Goal: Task Accomplishment & Management: Use online tool/utility

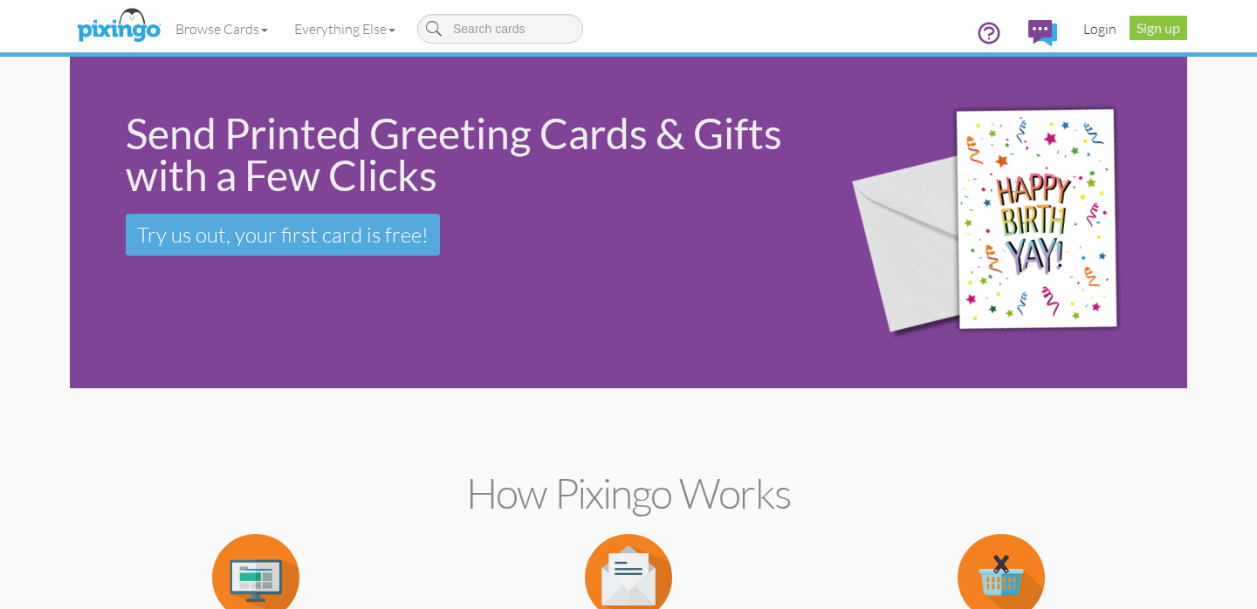
click at [1102, 27] on link "Login" at bounding box center [1099, 29] width 59 height 44
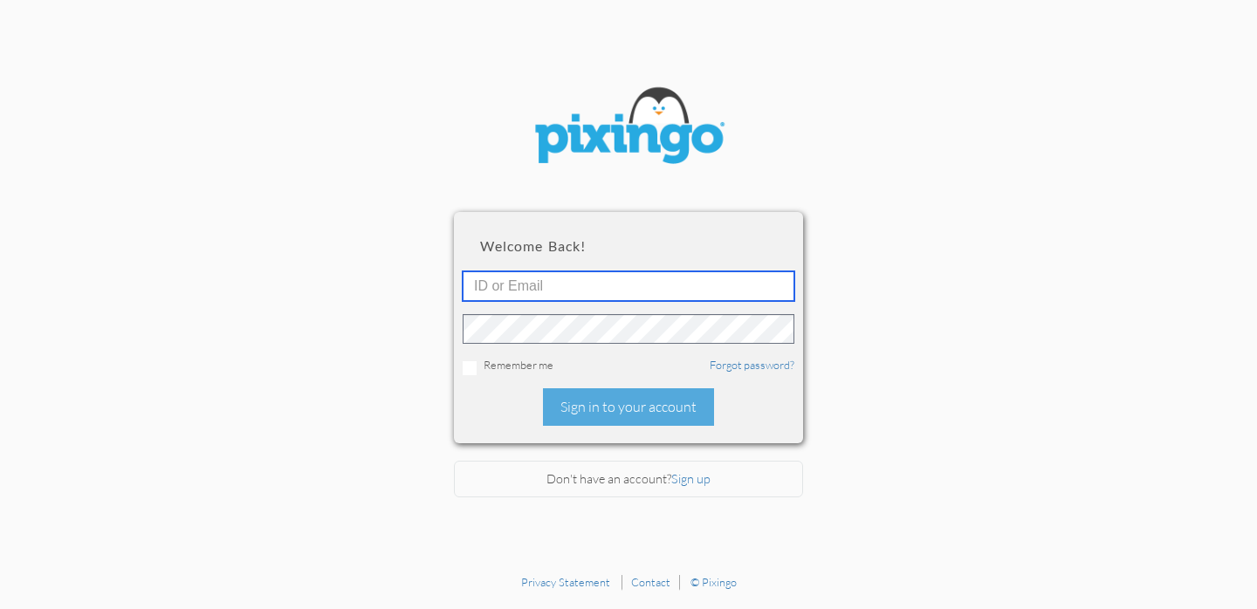
type input "R10401"
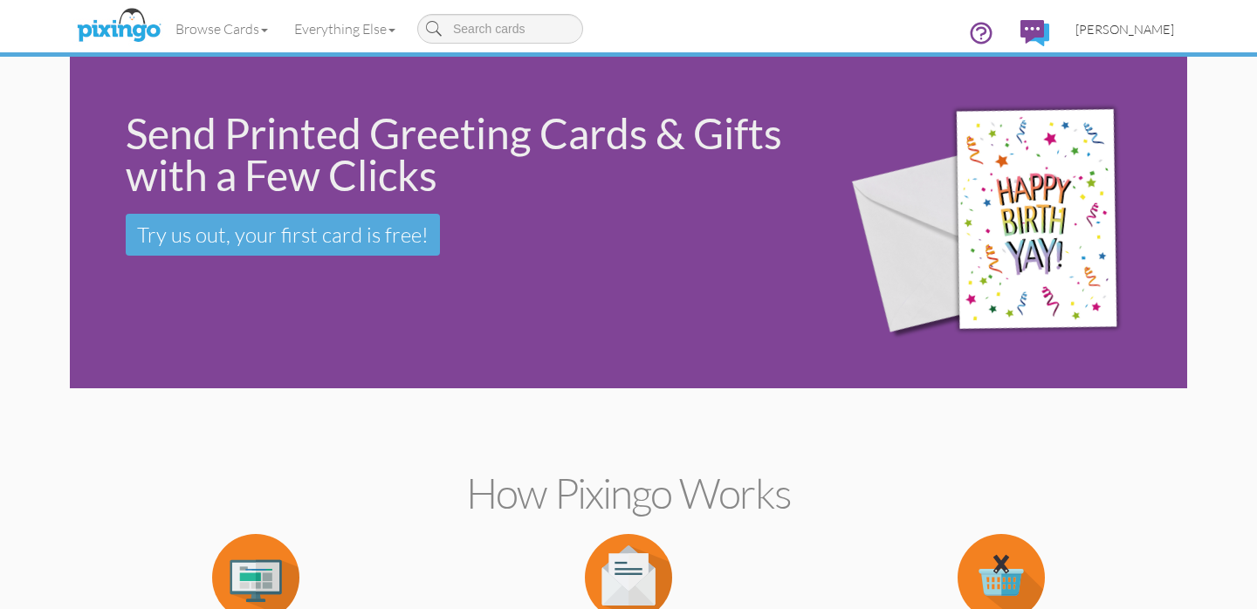
click at [1134, 30] on span "[PERSON_NAME]" at bounding box center [1125, 29] width 99 height 15
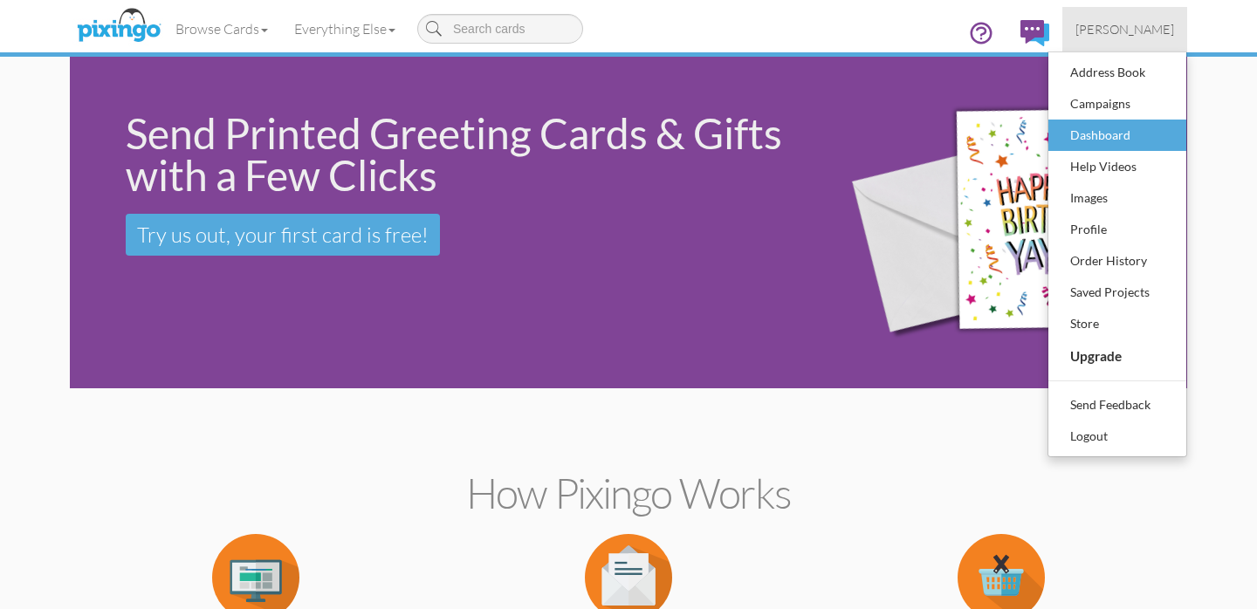
click at [1111, 145] on div "Dashboard" at bounding box center [1117, 135] width 103 height 26
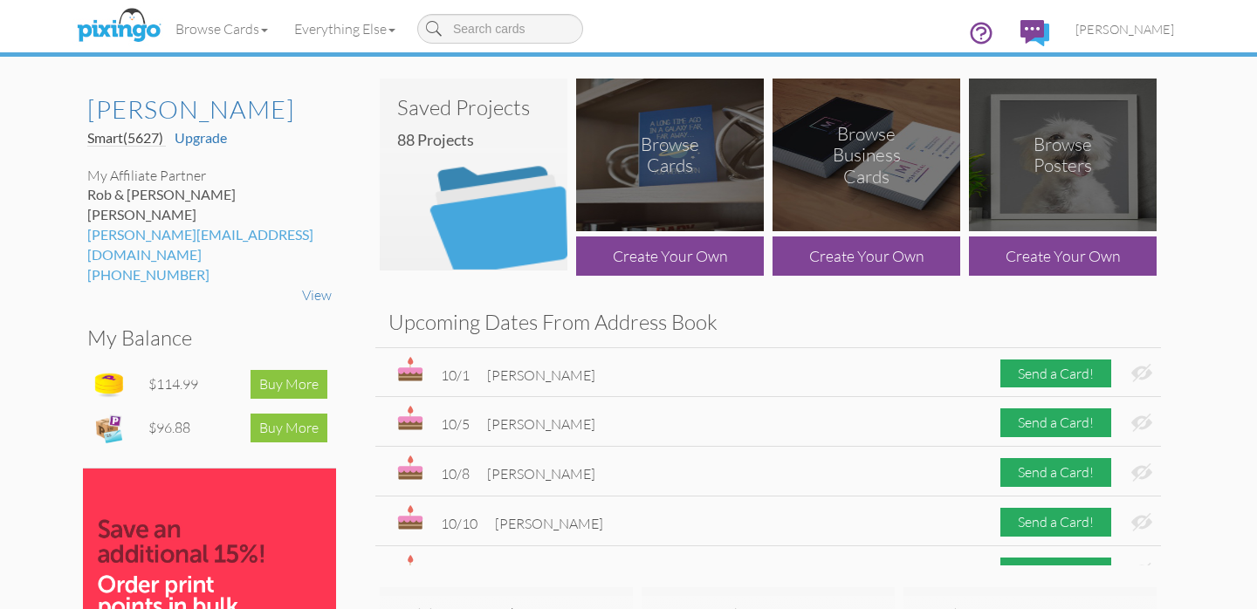
click at [466, 173] on img at bounding box center [474, 175] width 188 height 192
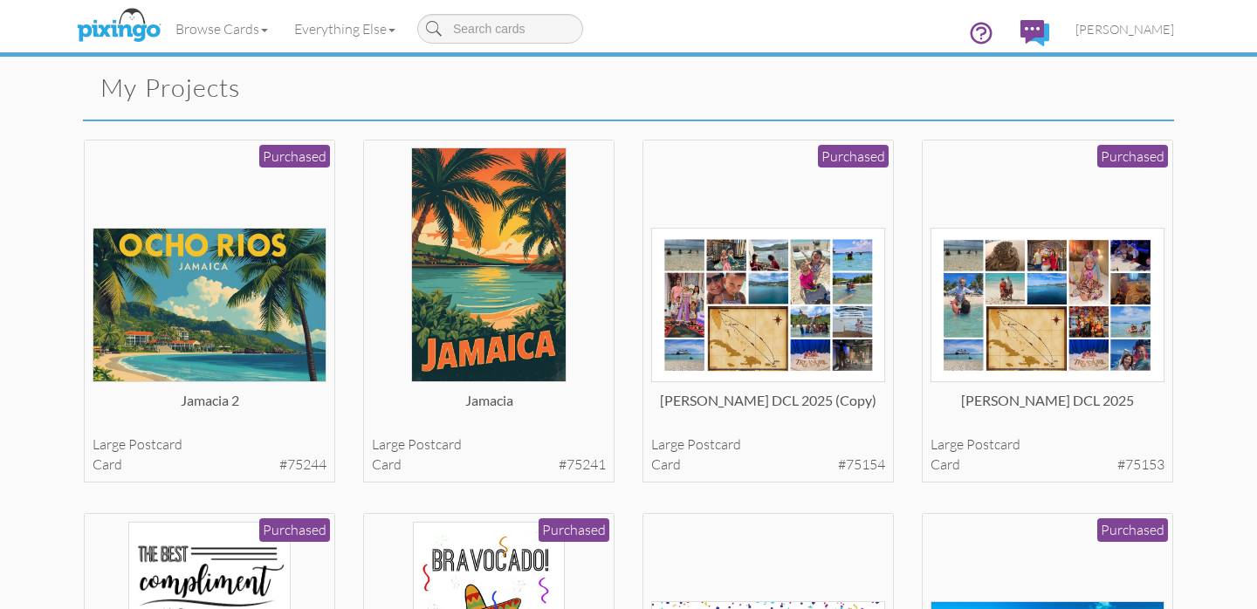
scroll to position [100, 0]
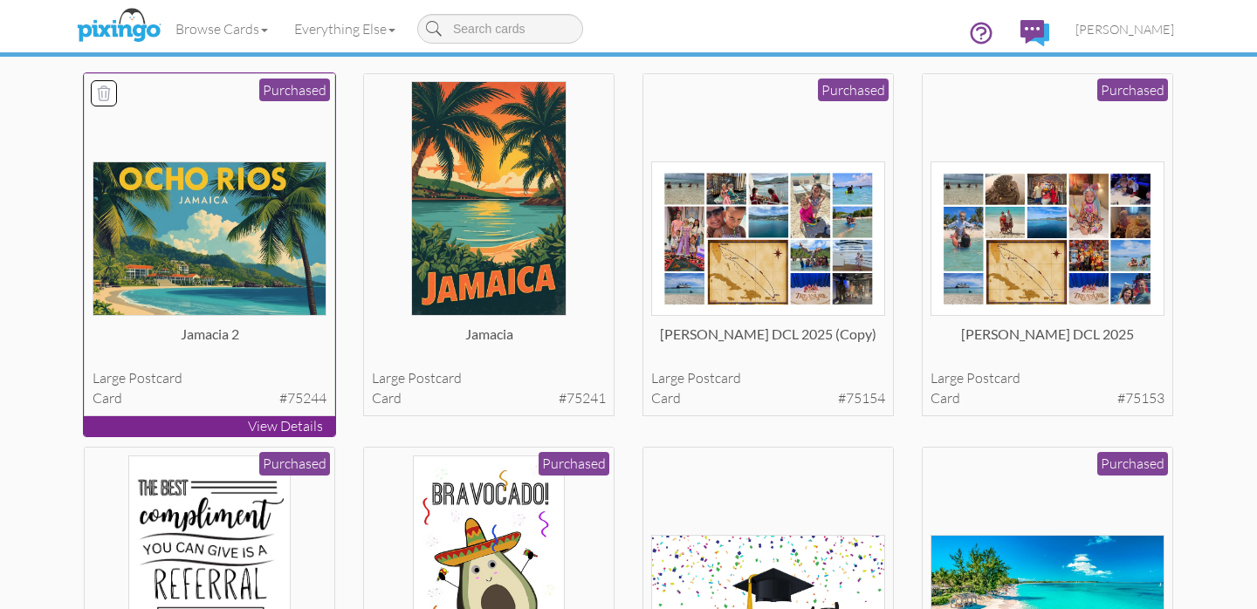
click at [274, 303] on img at bounding box center [210, 239] width 235 height 155
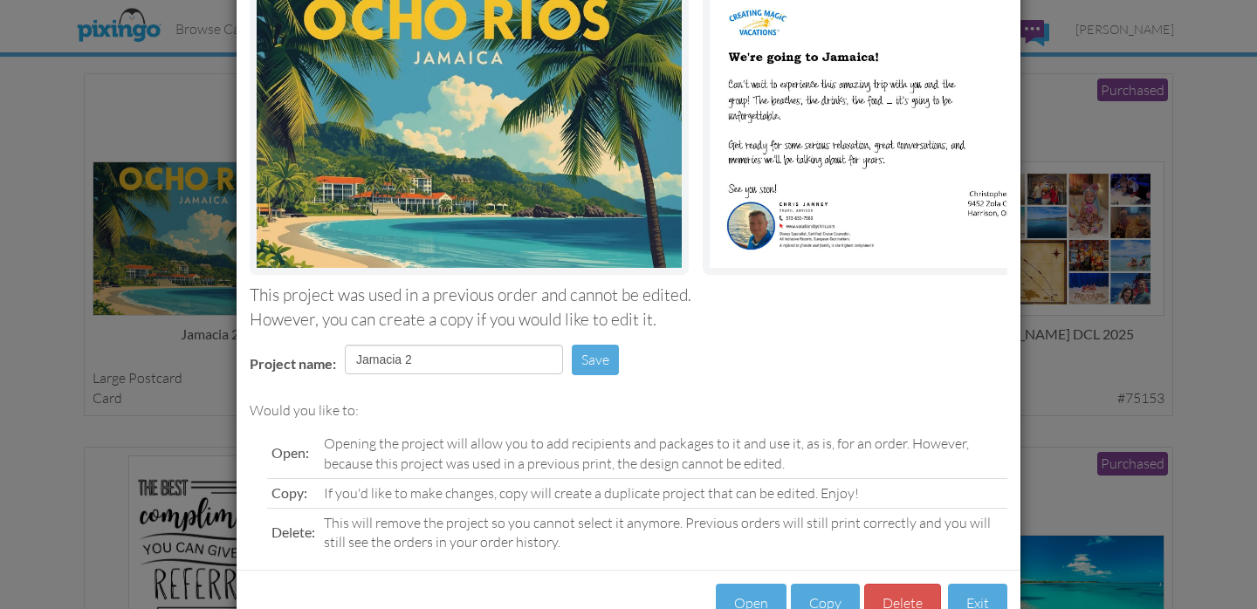
scroll to position [202, 0]
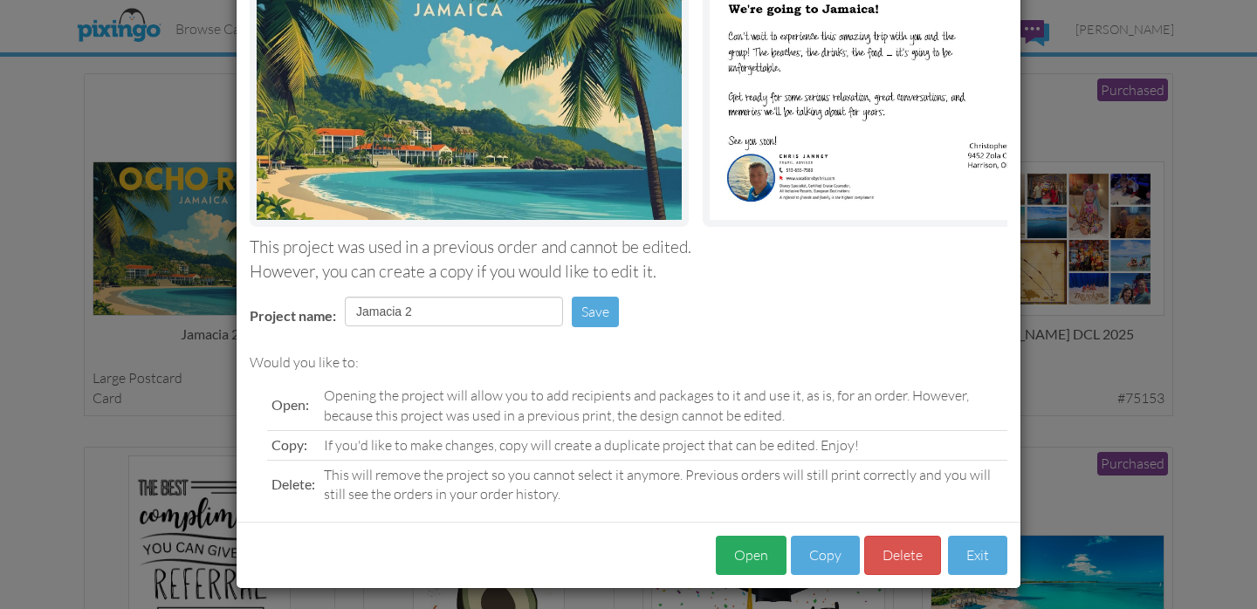
click at [752, 552] on button "Open" at bounding box center [751, 555] width 71 height 39
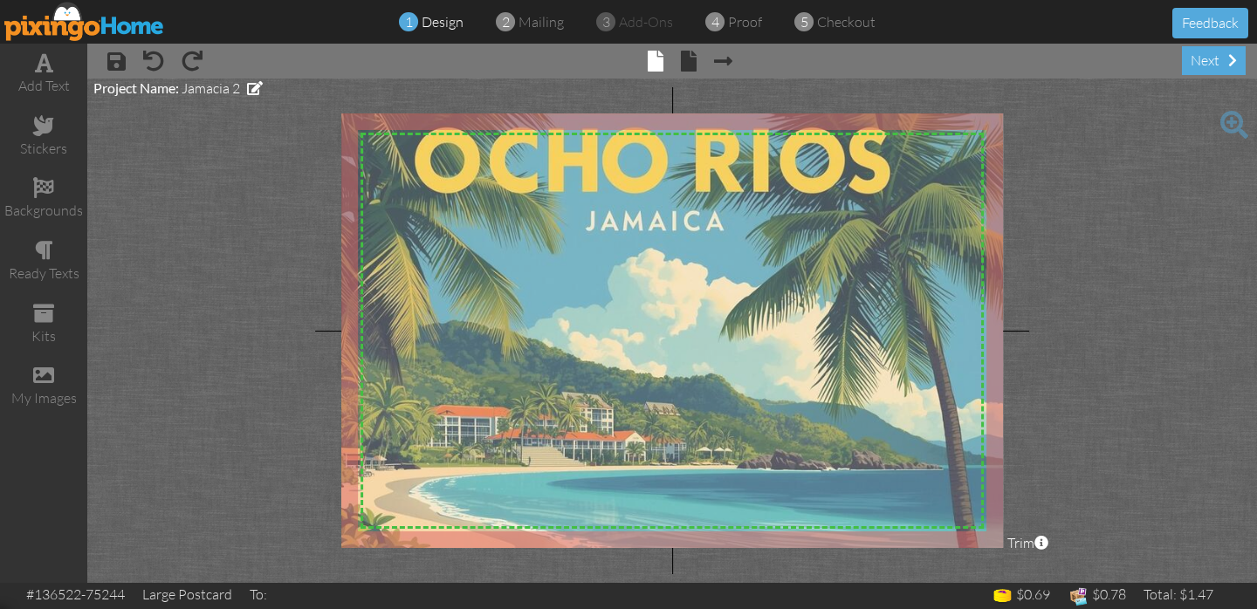
click at [704, 277] on div at bounding box center [672, 330] width 662 height 435
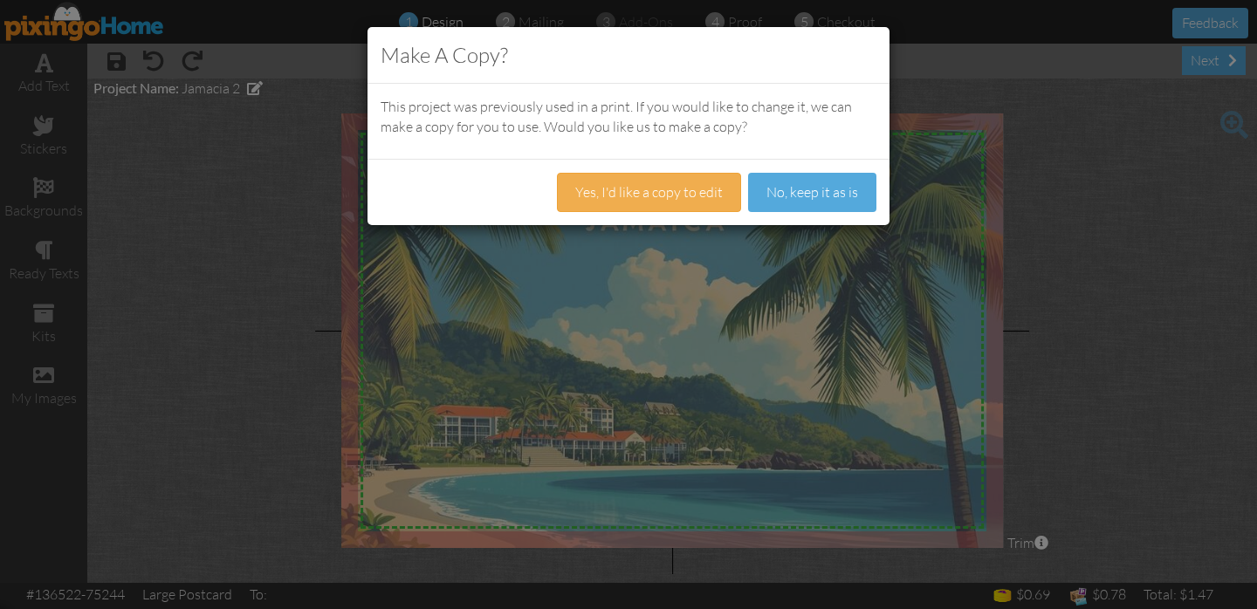
click at [283, 188] on div "Make A Copy? This project was previously used in a print. If you would like to …" at bounding box center [628, 304] width 1257 height 609
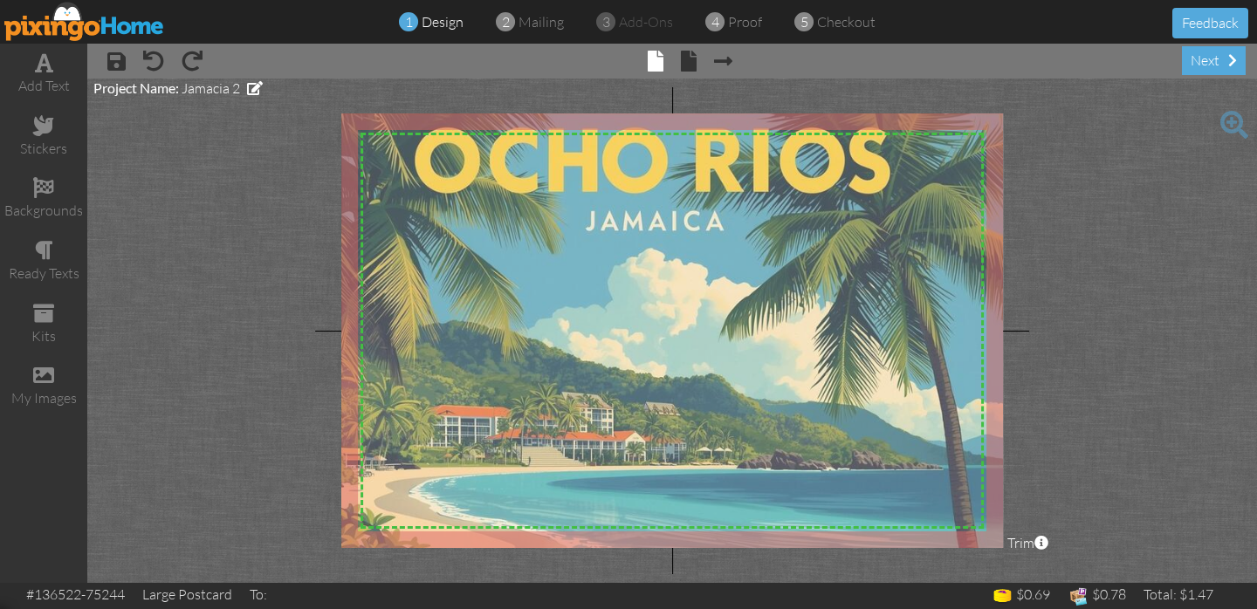
click at [729, 278] on div at bounding box center [672, 330] width 662 height 435
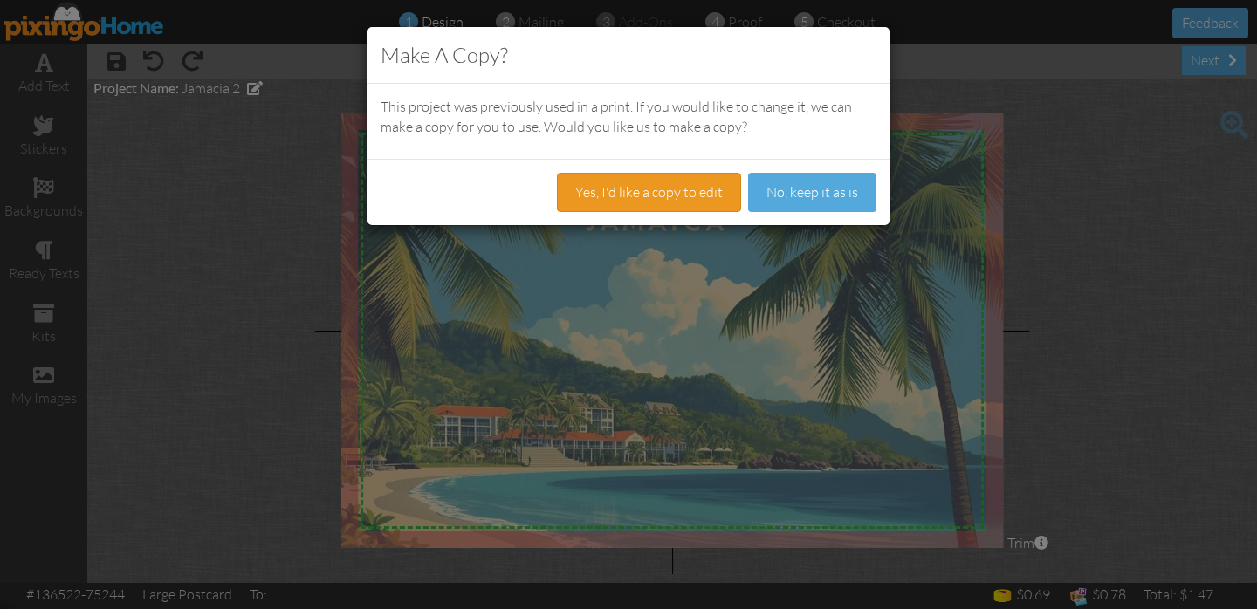
click at [673, 193] on button "Yes, I'd like a copy to edit" at bounding box center [649, 192] width 184 height 39
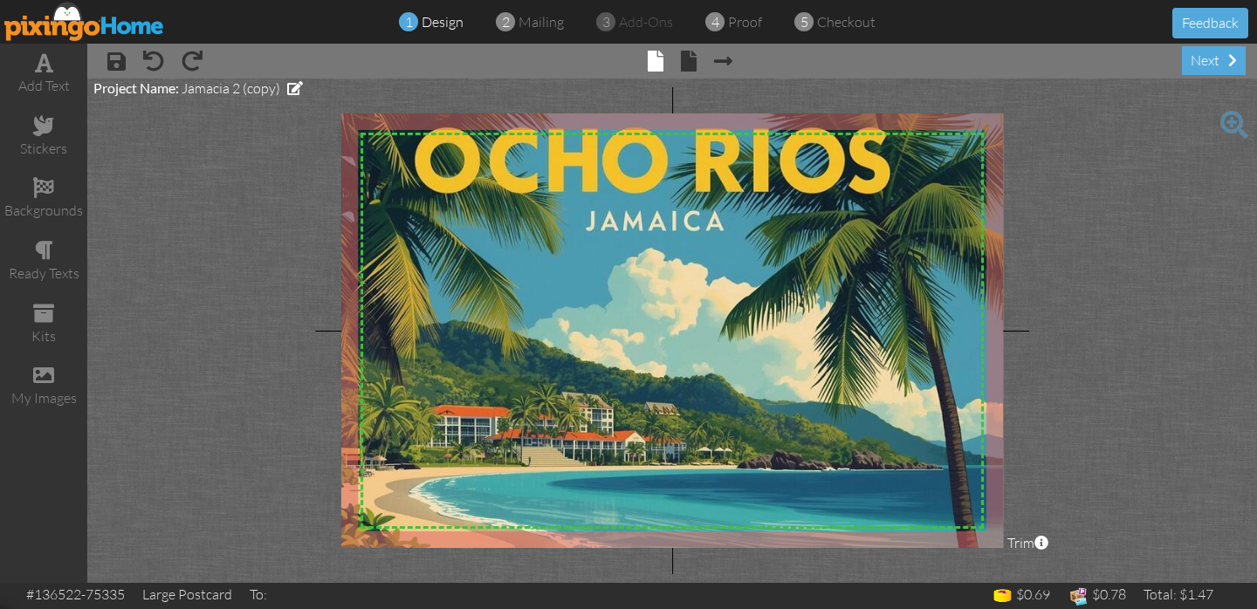
click at [671, 166] on img at bounding box center [654, 380] width 752 height 566
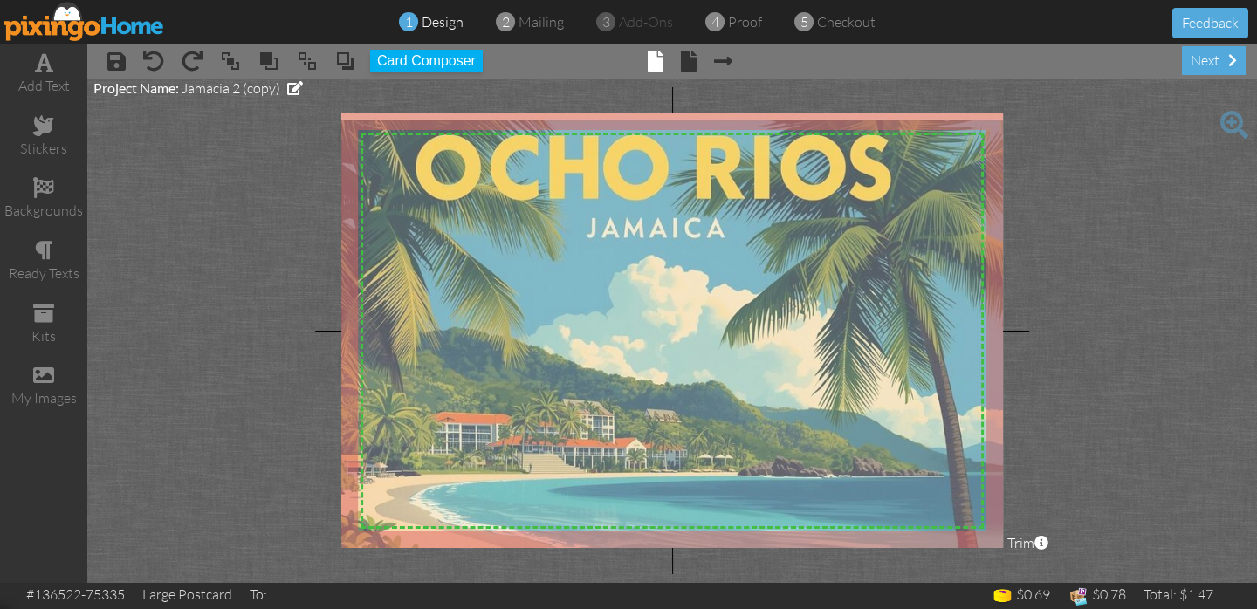
click at [674, 244] on img at bounding box center [654, 387] width 752 height 566
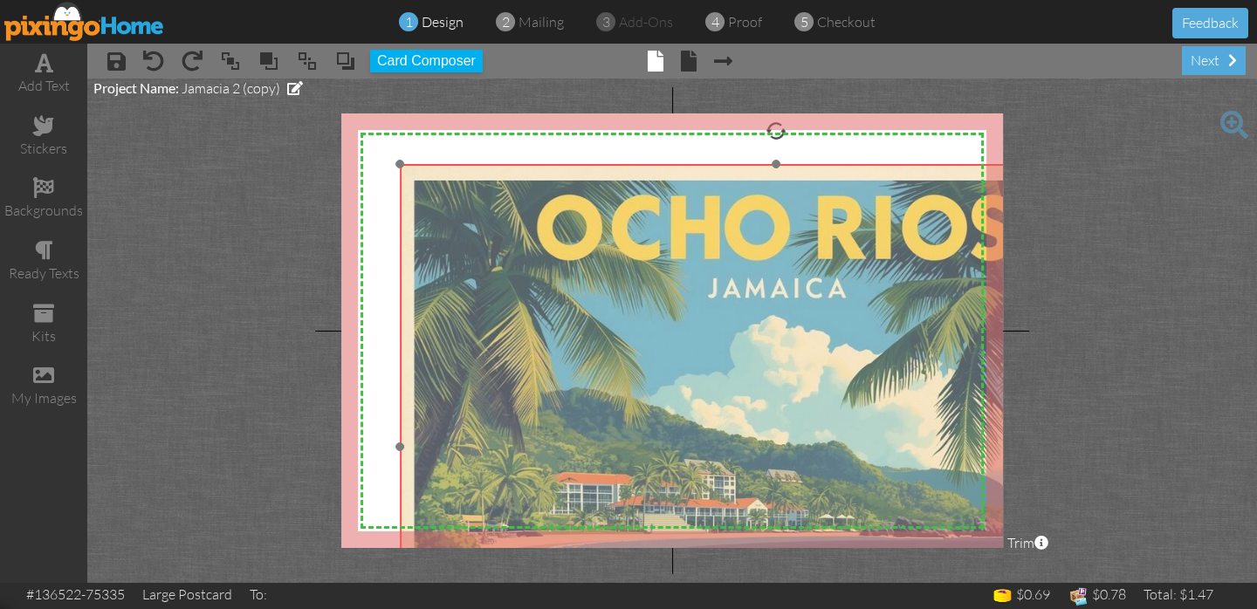
drag, startPoint x: 461, startPoint y: 181, endPoint x: 574, endPoint y: 238, distance: 126.5
click at [582, 240] on img at bounding box center [776, 447] width 752 height 566
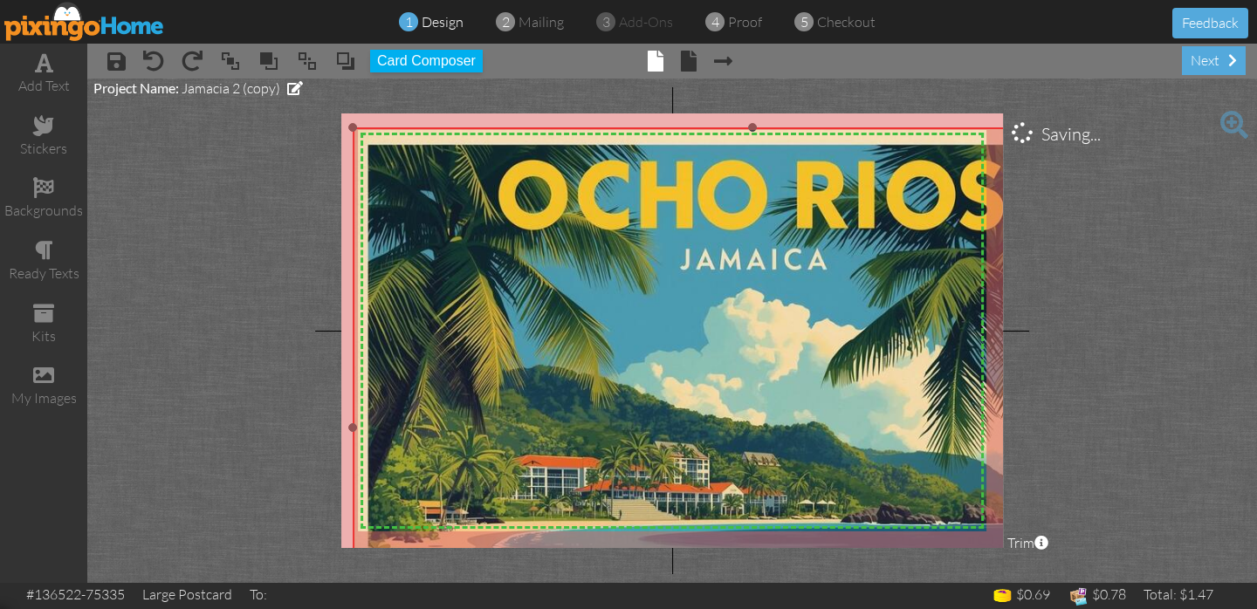
drag, startPoint x: 400, startPoint y: 162, endPoint x: 342, endPoint y: 120, distance: 70.7
click at [348, 123] on div at bounding box center [352, 127] width 9 height 9
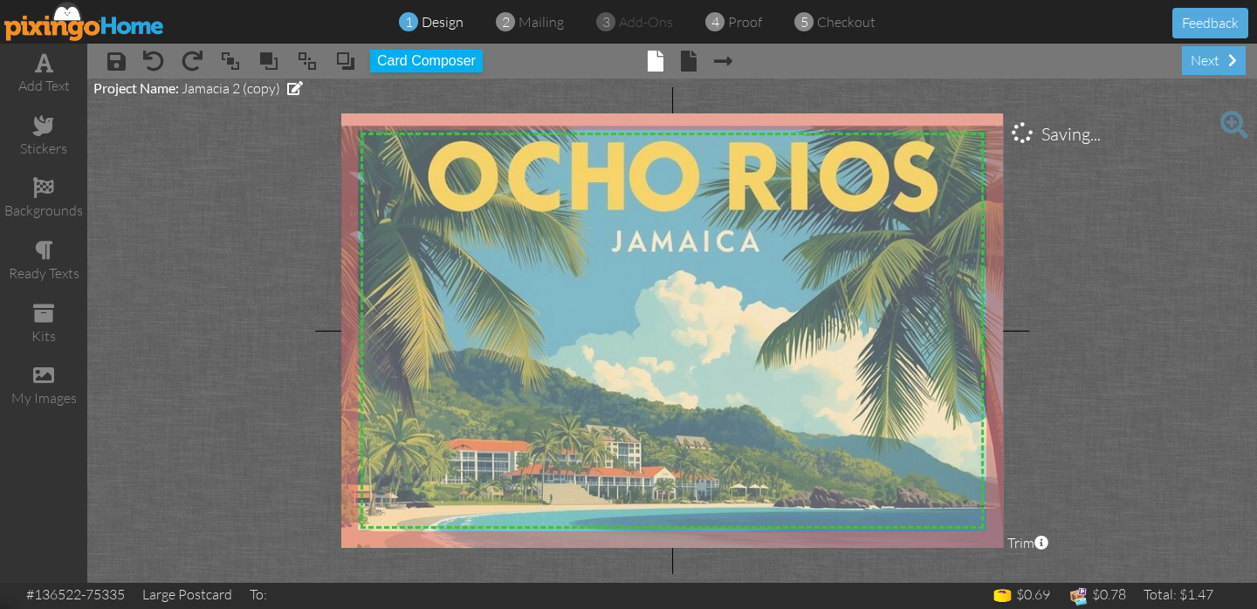
drag, startPoint x: 801, startPoint y: 242, endPoint x: 736, endPoint y: 228, distance: 66.1
click at [736, 228] on img at bounding box center [684, 411] width 807 height 607
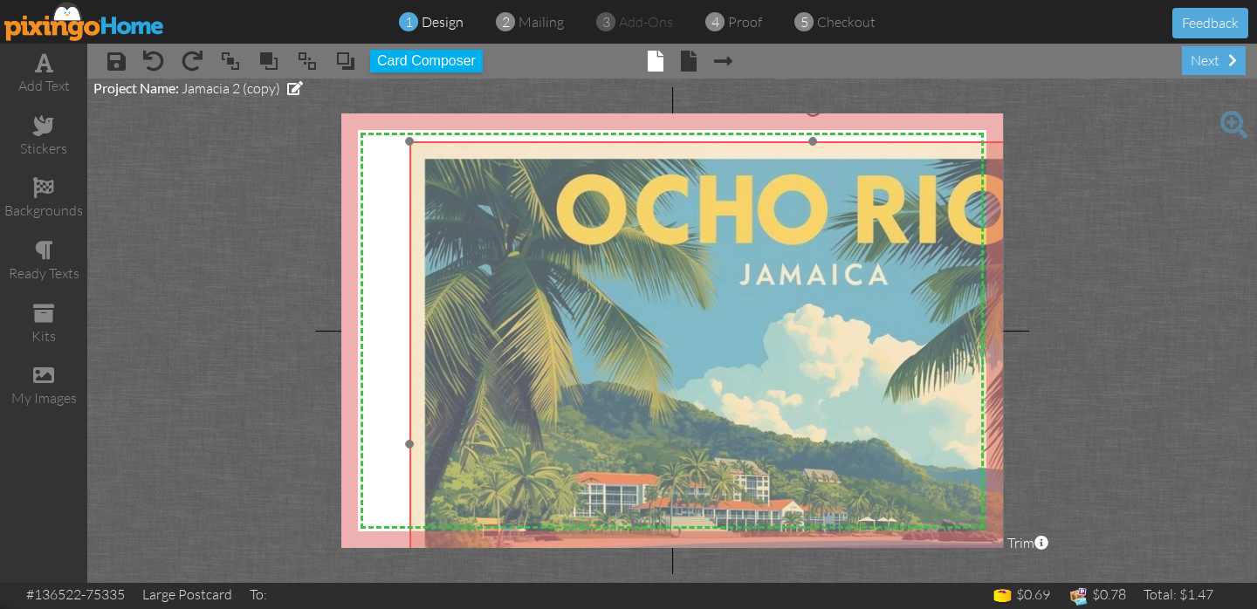
drag, startPoint x: 776, startPoint y: 351, endPoint x: 906, endPoint y: 394, distance: 136.9
click at [906, 394] on img at bounding box center [812, 444] width 807 height 607
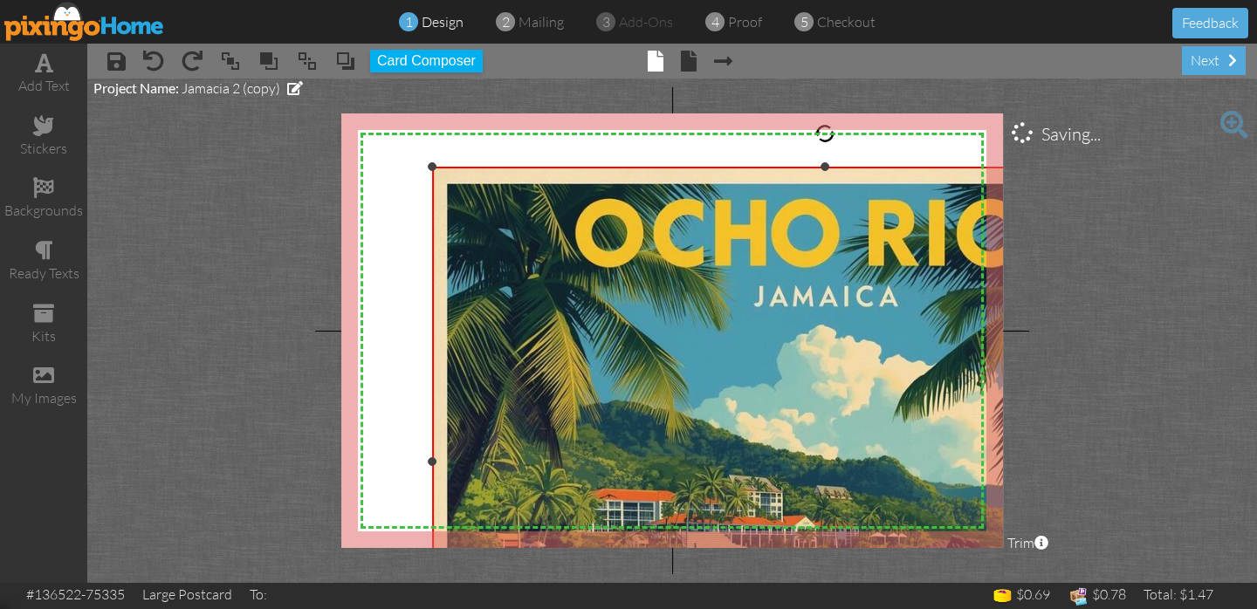
drag, startPoint x: 410, startPoint y: 148, endPoint x: 437, endPoint y: 163, distance: 31.3
click at [437, 167] on div "×" at bounding box center [825, 462] width 786 height 591
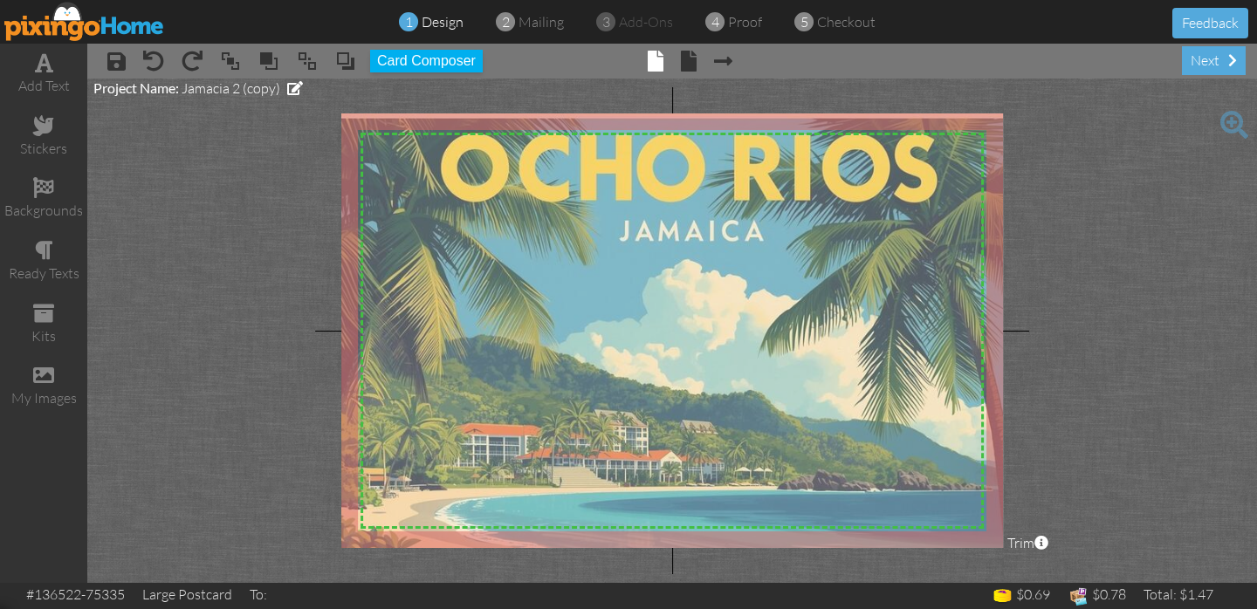
drag, startPoint x: 876, startPoint y: 375, endPoint x: 742, endPoint y: 310, distance: 149.5
click at [742, 310] on img at bounding box center [691, 396] width 786 height 591
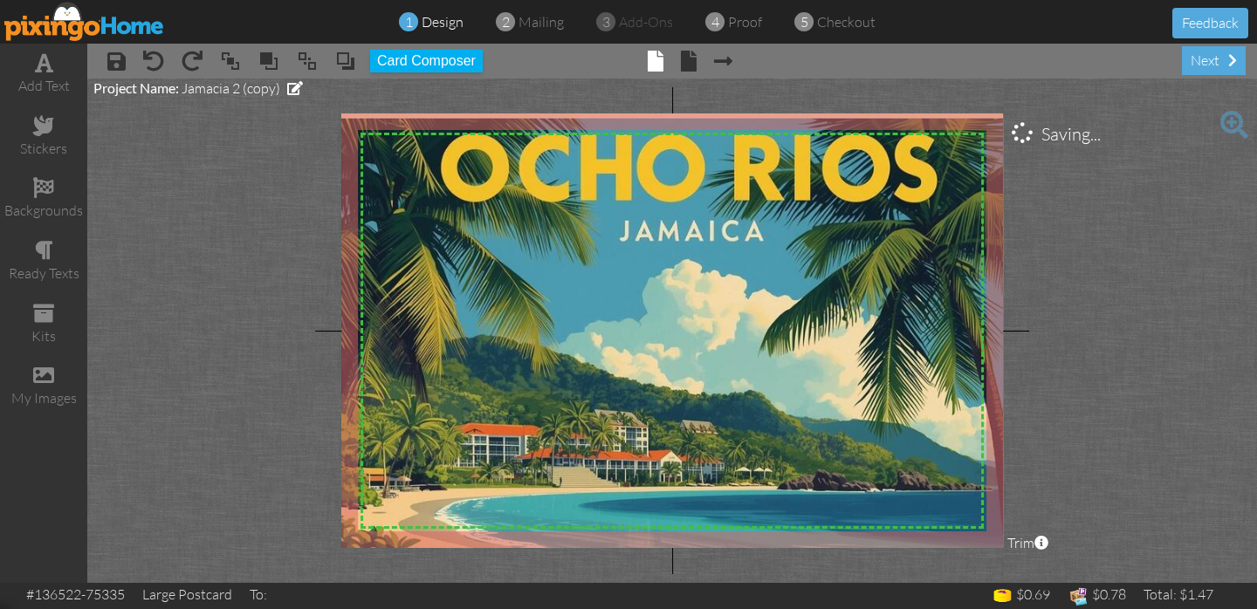
click at [194, 217] on project-studio-wrapper "X X X X X X X X X X X X X X X X X X X X X X X X X X X X X X X X X X X X X X X X…" at bounding box center [672, 331] width 1170 height 505
click at [221, 203] on project-studio-wrapper "X X X X X X X X X X X X X X X X X X X X X X X X X X X X X X X X X X X X X X X X…" at bounding box center [672, 331] width 1170 height 505
click at [37, 28] on img at bounding box center [84, 21] width 161 height 39
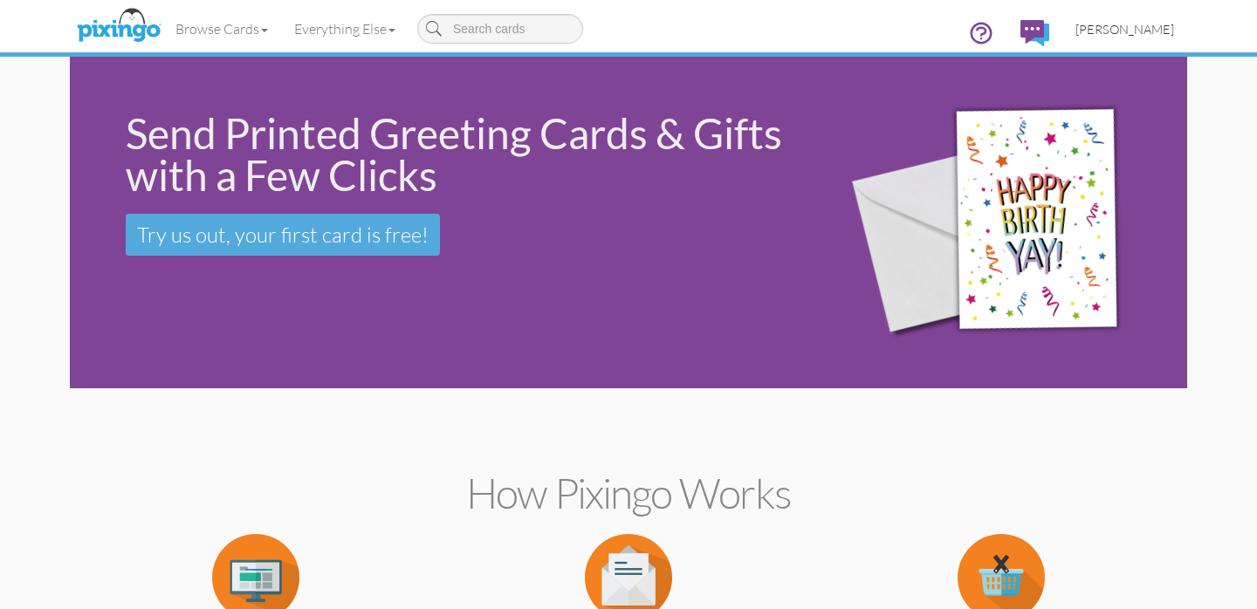
click at [1144, 40] on link "[PERSON_NAME]" at bounding box center [1124, 29] width 125 height 45
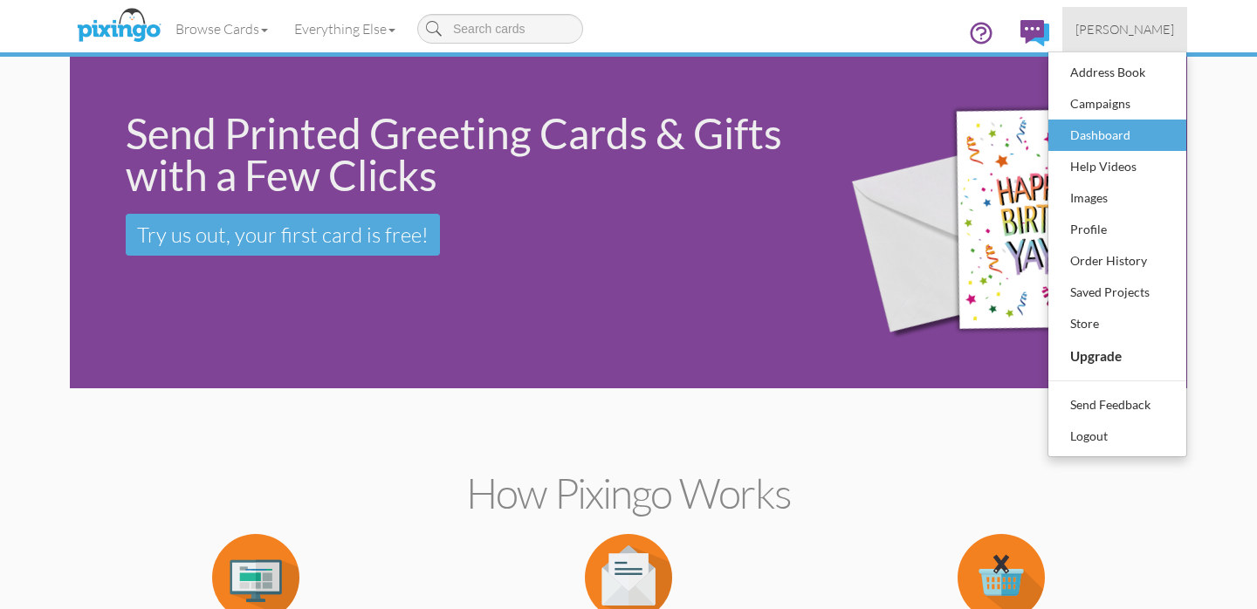
click at [1110, 147] on div "Dashboard" at bounding box center [1117, 135] width 103 height 26
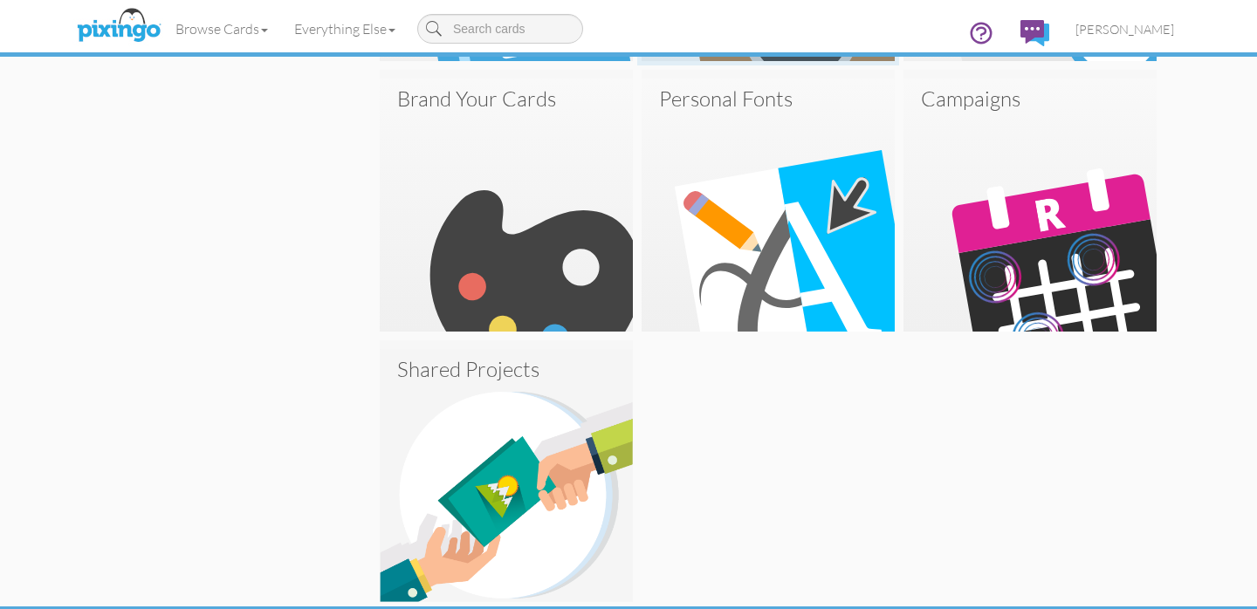
scroll to position [842, 0]
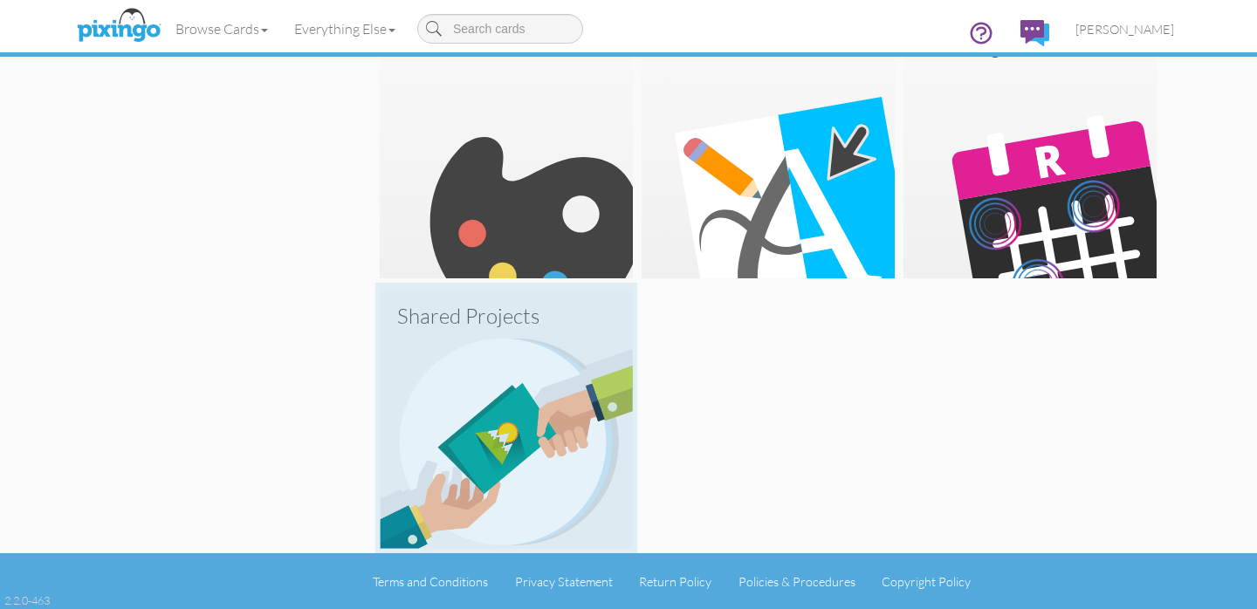
click at [539, 372] on img at bounding box center [506, 422] width 253 height 253
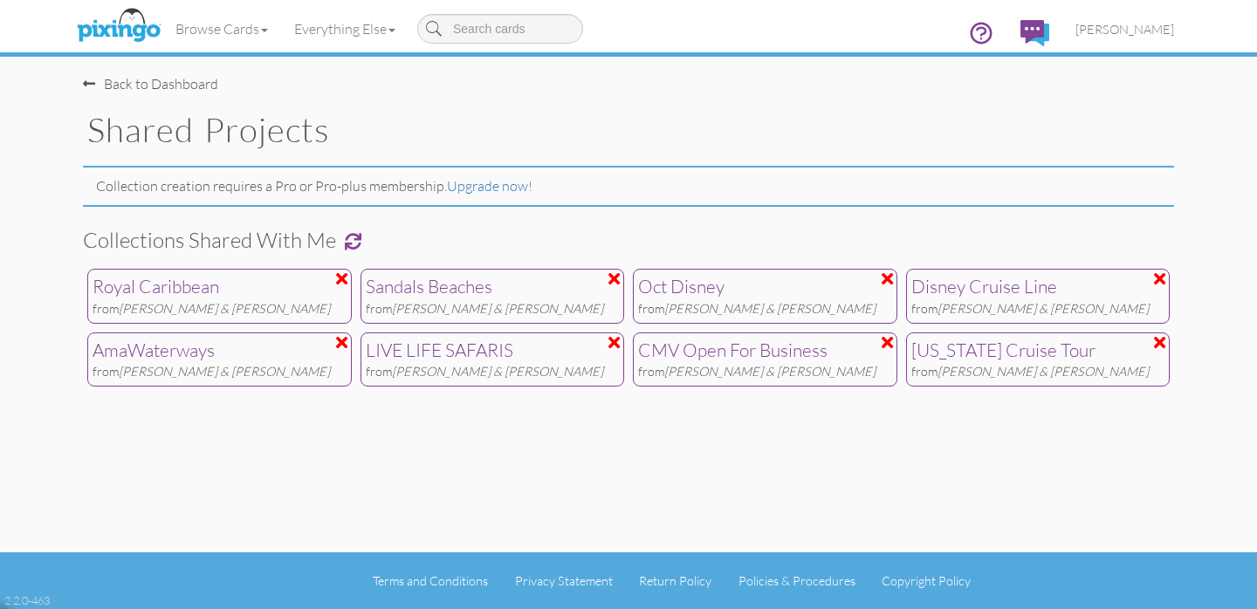
click at [154, 84] on div "Back to Dashboard" at bounding box center [150, 84] width 135 height 20
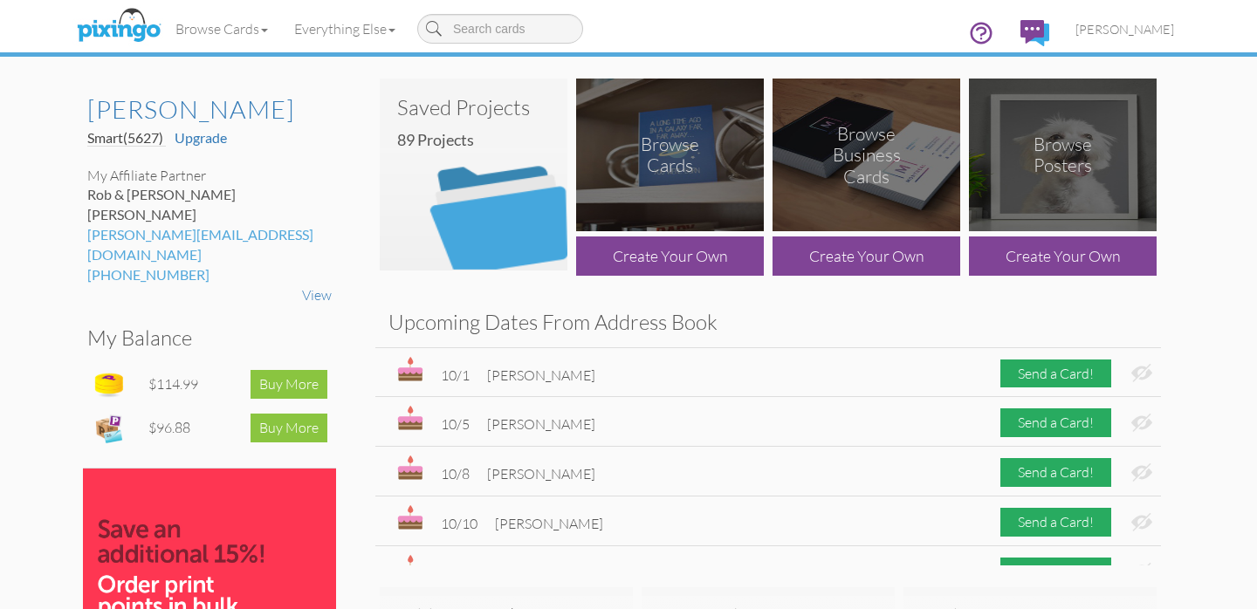
click at [474, 169] on img at bounding box center [474, 175] width 188 height 192
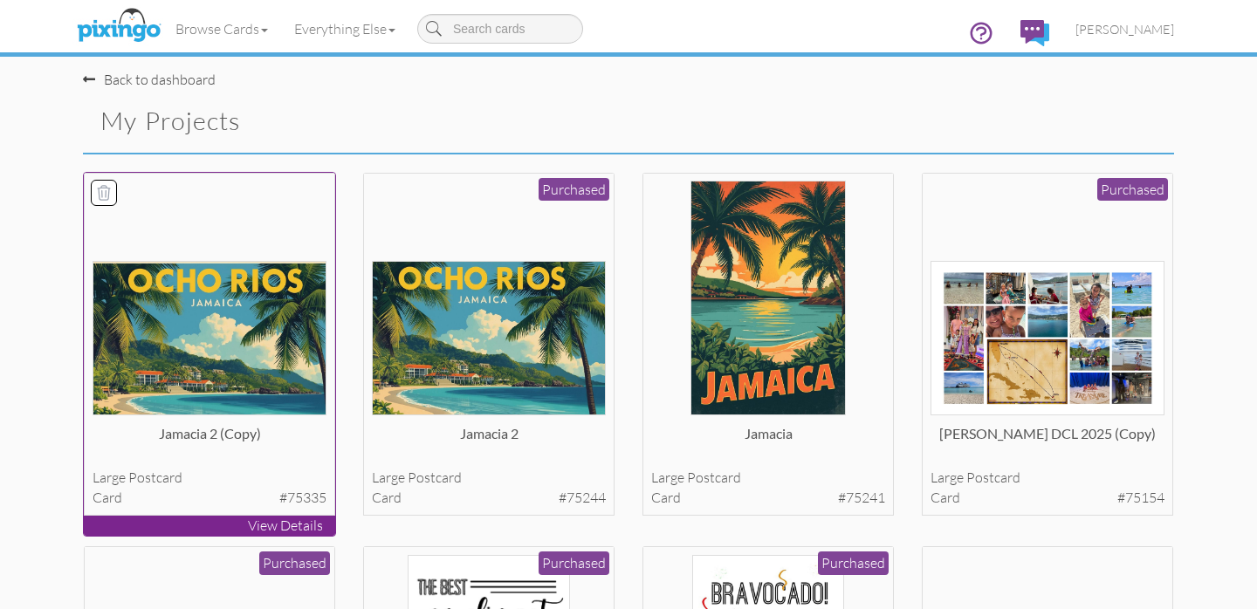
click at [103, 190] on icon at bounding box center [103, 192] width 17 height 17
click at [1091, 121] on button "Delete 1 project(s)?" at bounding box center [1099, 123] width 150 height 30
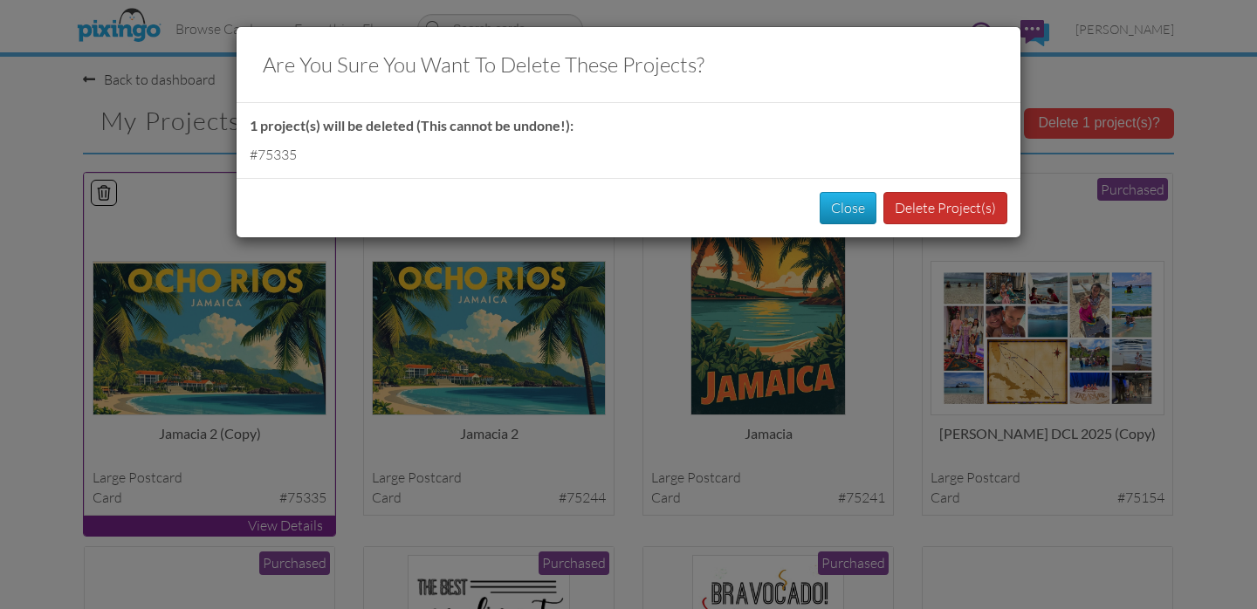
click at [933, 206] on button "Delete Project(s)" at bounding box center [945, 208] width 124 height 32
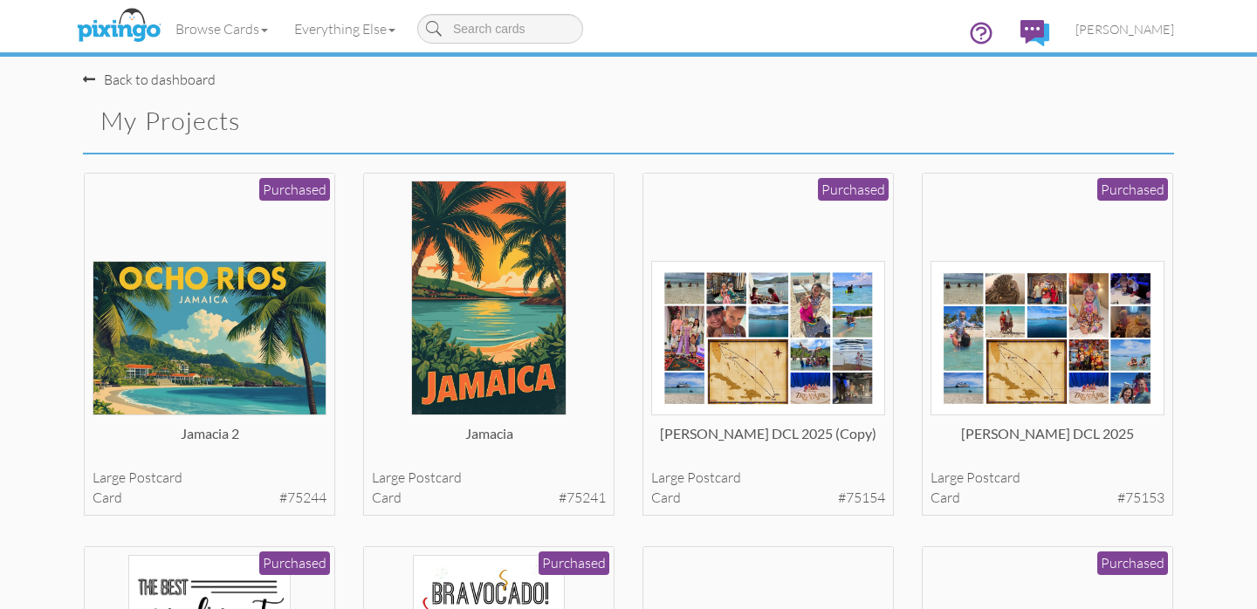
click at [454, 102] on div "Back to dashboard My Projects" at bounding box center [349, 111] width 559 height 83
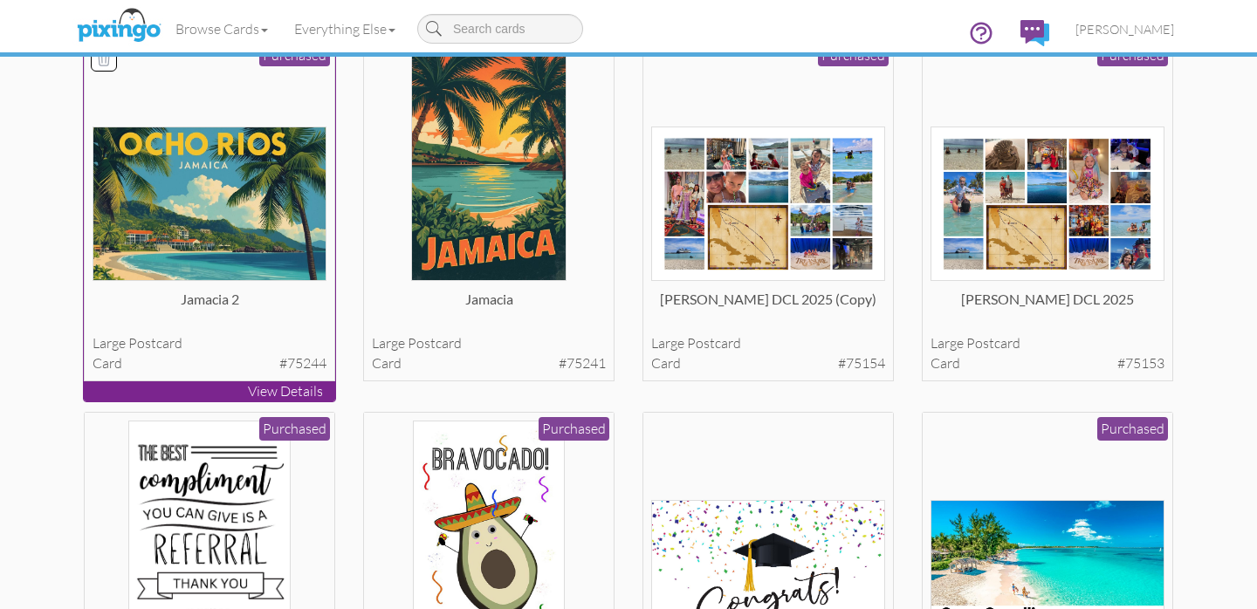
click at [244, 212] on img at bounding box center [210, 204] width 235 height 155
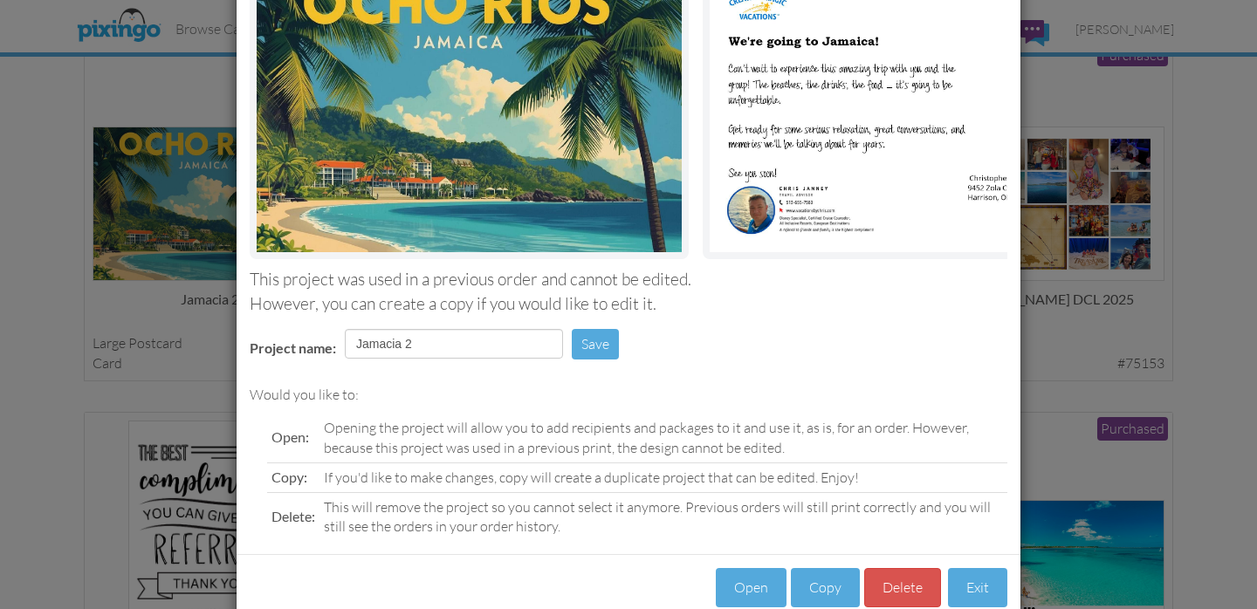
scroll to position [202, 0]
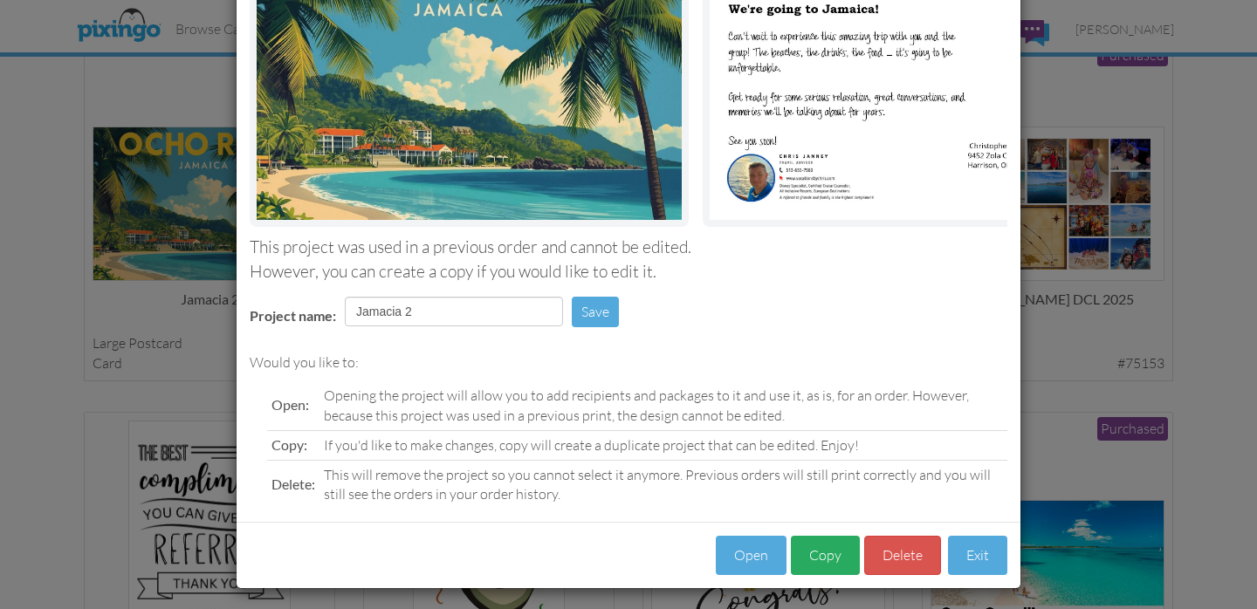
click at [819, 547] on button "Copy" at bounding box center [825, 555] width 69 height 39
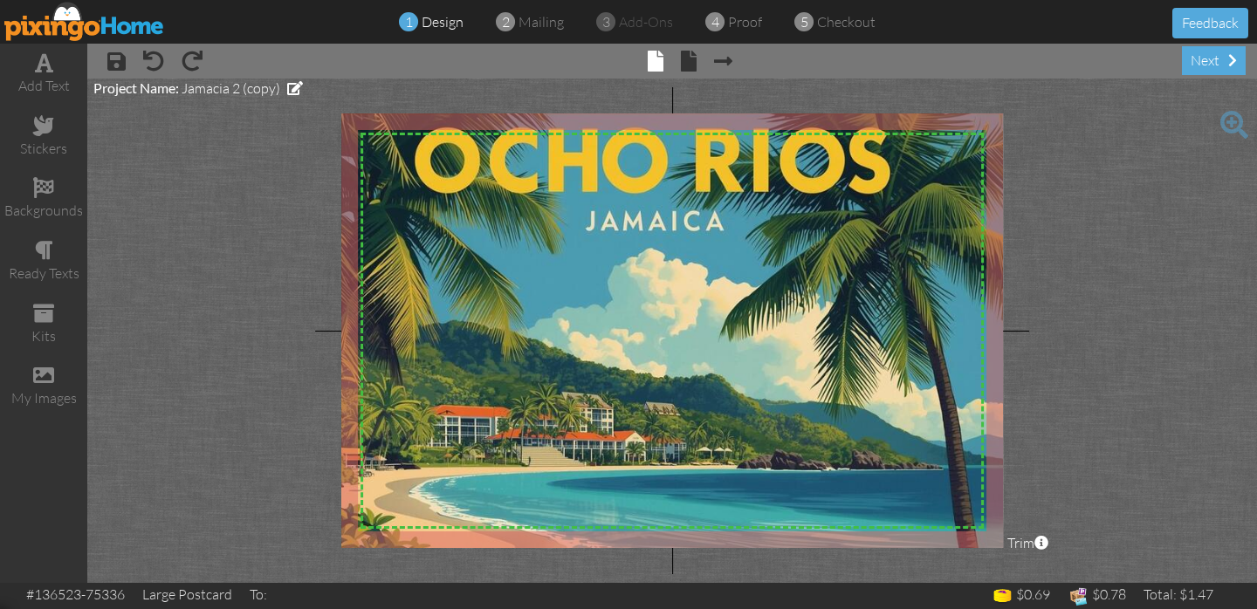
click at [471, 319] on img at bounding box center [654, 380] width 752 height 566
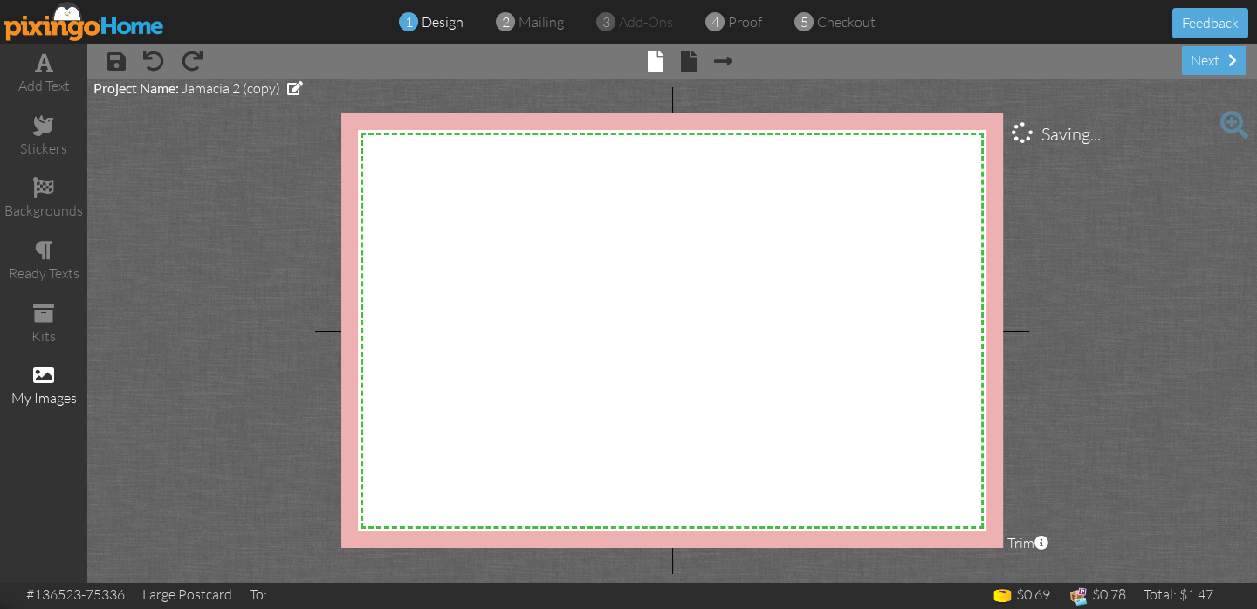
click at [35, 379] on div "my images" at bounding box center [43, 386] width 87 height 61
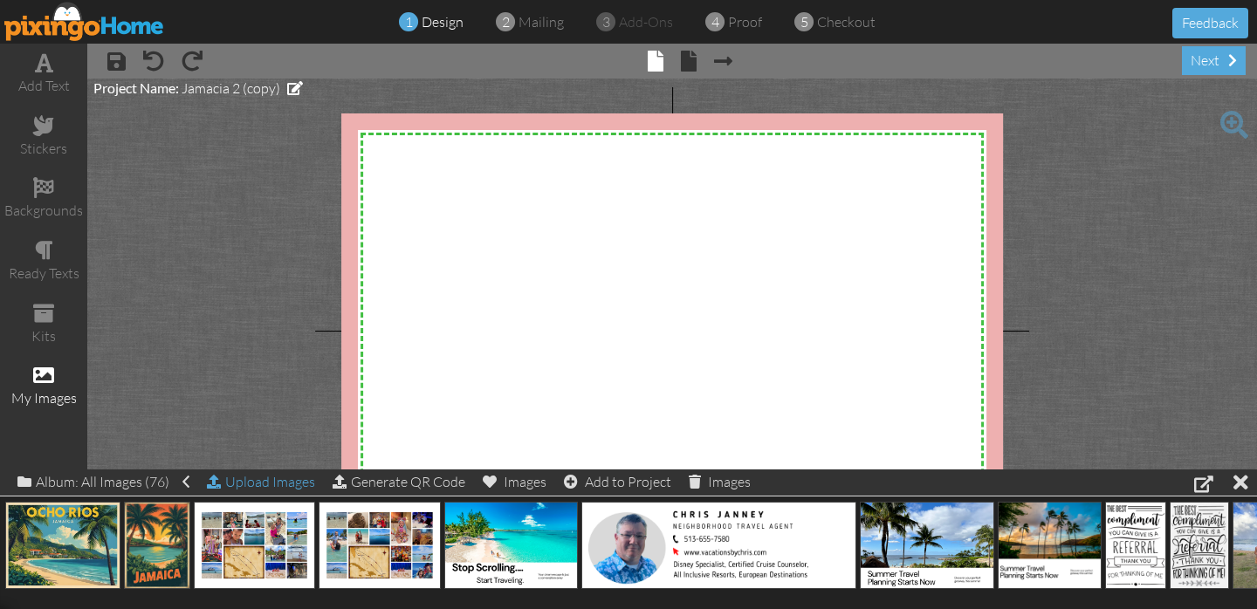
click at [291, 480] on div "Upload Images" at bounding box center [261, 482] width 108 height 25
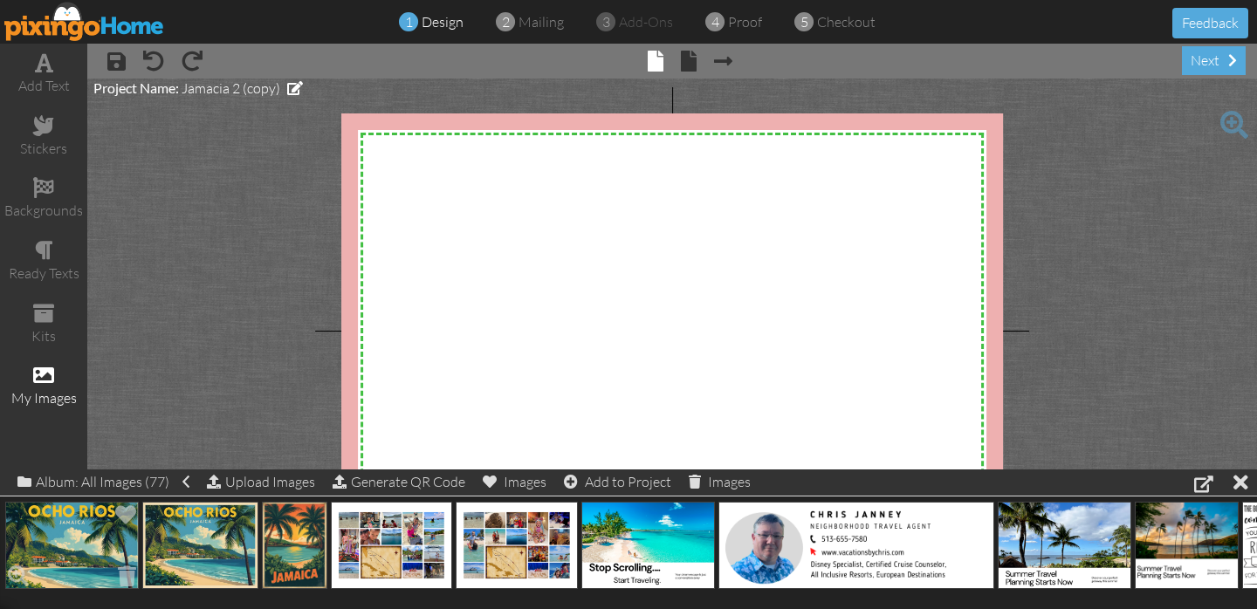
click at [40, 555] on img at bounding box center [72, 545] width 134 height 87
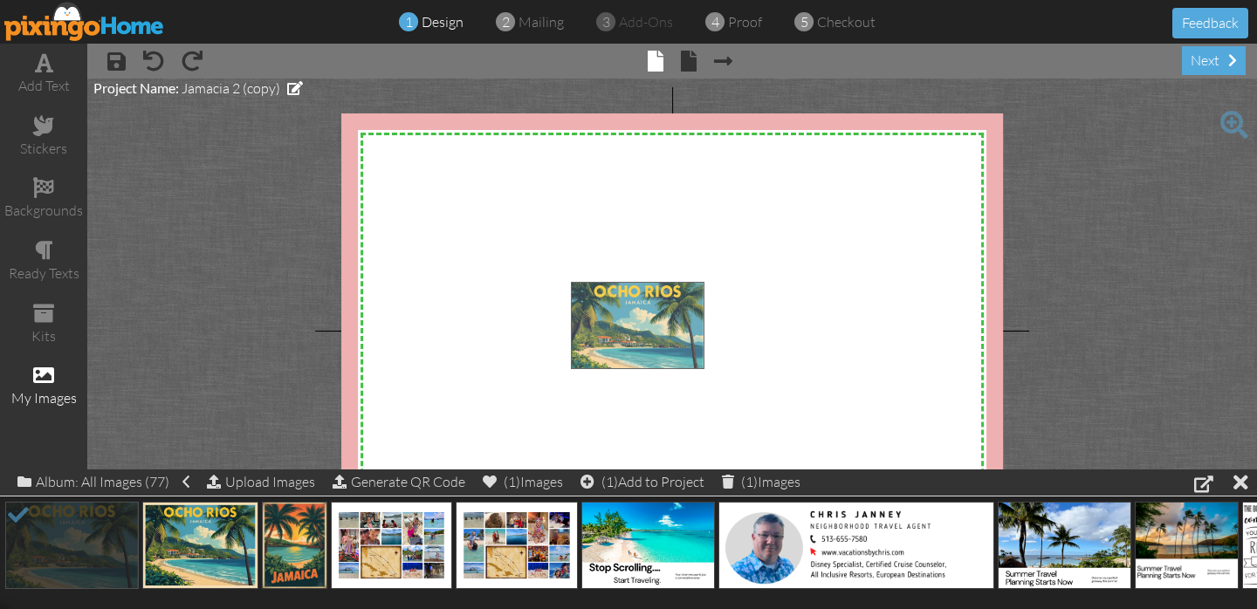
drag, startPoint x: 48, startPoint y: 540, endPoint x: 614, endPoint y: 321, distance: 606.7
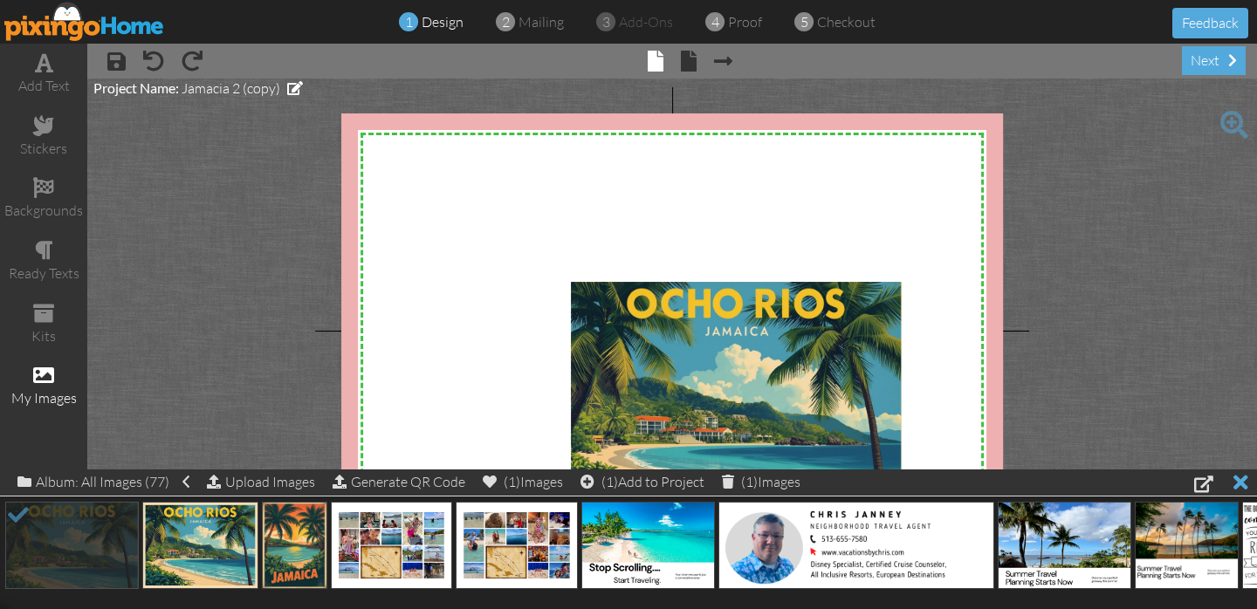
click at [1241, 477] on div at bounding box center [1241, 482] width 15 height 25
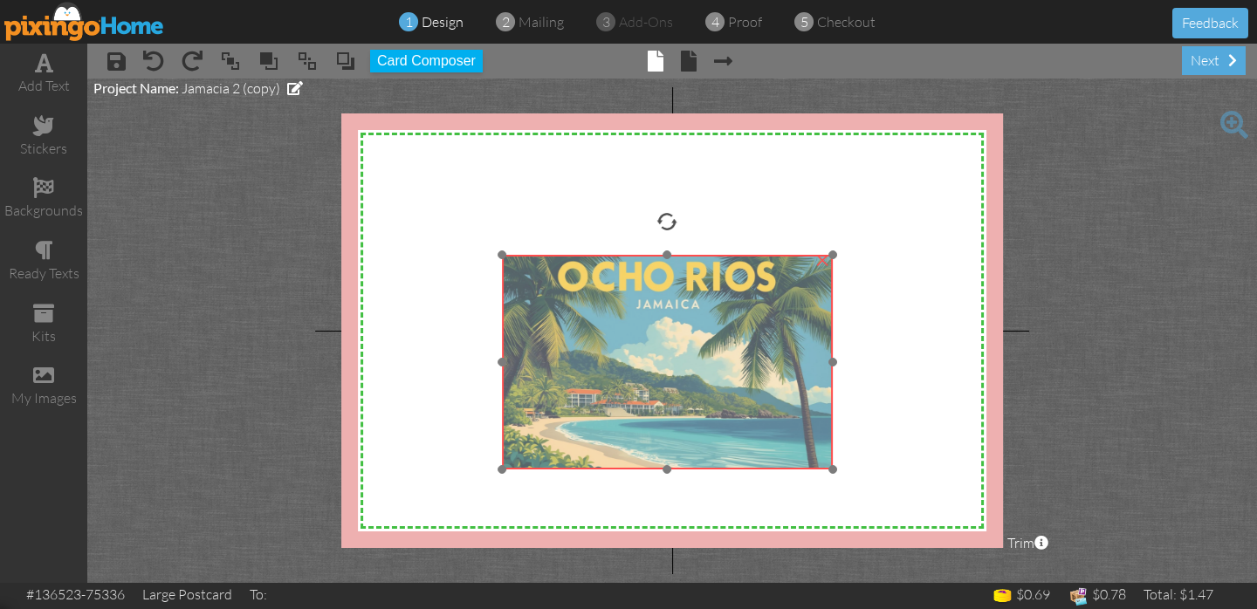
drag, startPoint x: 714, startPoint y: 392, endPoint x: 645, endPoint y: 365, distance: 74.1
click at [645, 365] on img at bounding box center [667, 362] width 331 height 215
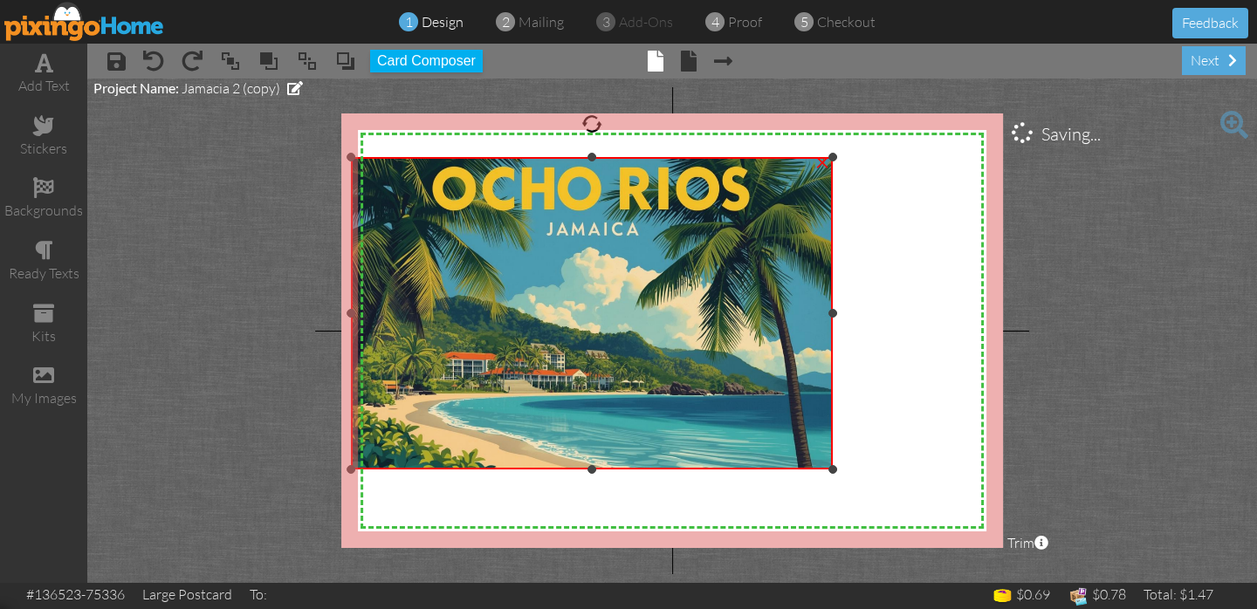
drag, startPoint x: 501, startPoint y: 252, endPoint x: 409, endPoint y: 155, distance: 133.4
click at [409, 157] on div "×" at bounding box center [592, 313] width 482 height 313
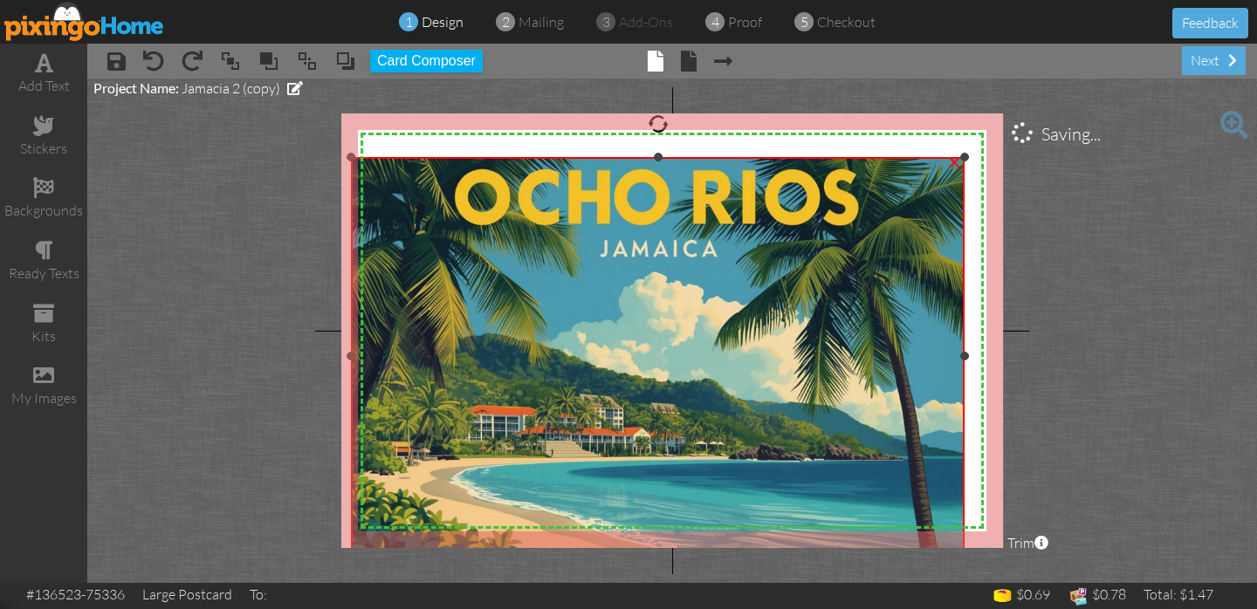
drag, startPoint x: 831, startPoint y: 468, endPoint x: 1004, endPoint y: 554, distance: 193.3
click at [1004, 554] on project-studio-wrapper "X X X X X X X X X X X X X X X X X X X X X X X X X X X X X X X X X X X X X X X X…" at bounding box center [672, 331] width 1170 height 505
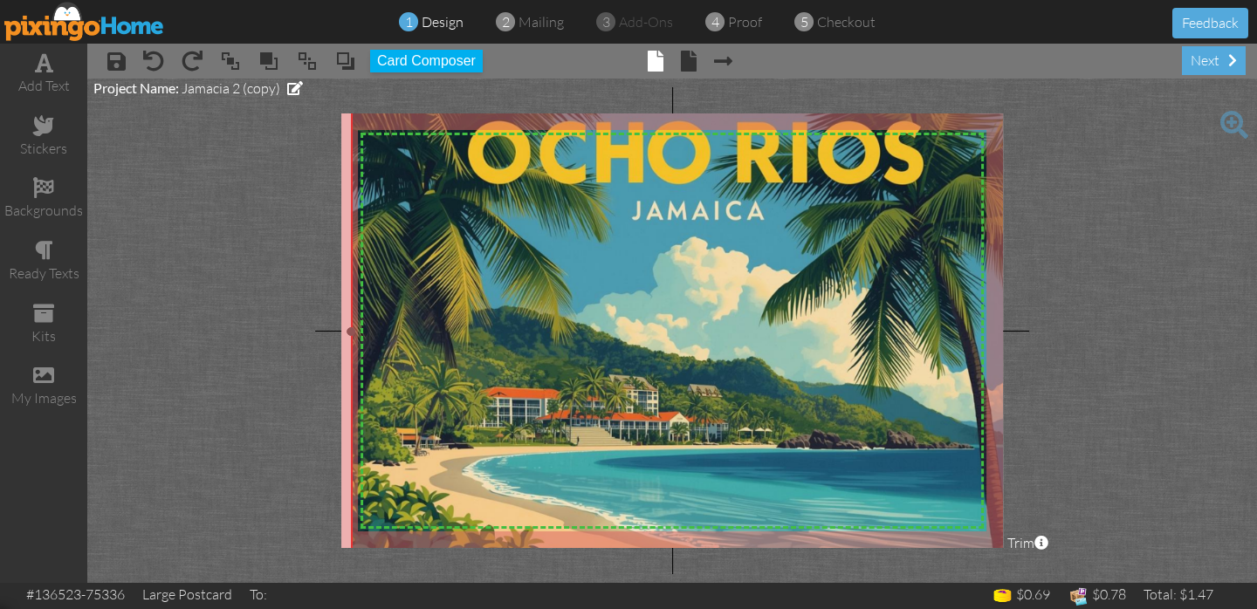
drag, startPoint x: 966, startPoint y: 157, endPoint x: 1152, endPoint y: 107, distance: 192.5
click at [1152, 107] on project-studio-wrapper "X X X X X X X X X X X X X X X X X X X X X X X X X X X X X X X X X X X X X X X X…" at bounding box center [672, 331] width 1170 height 505
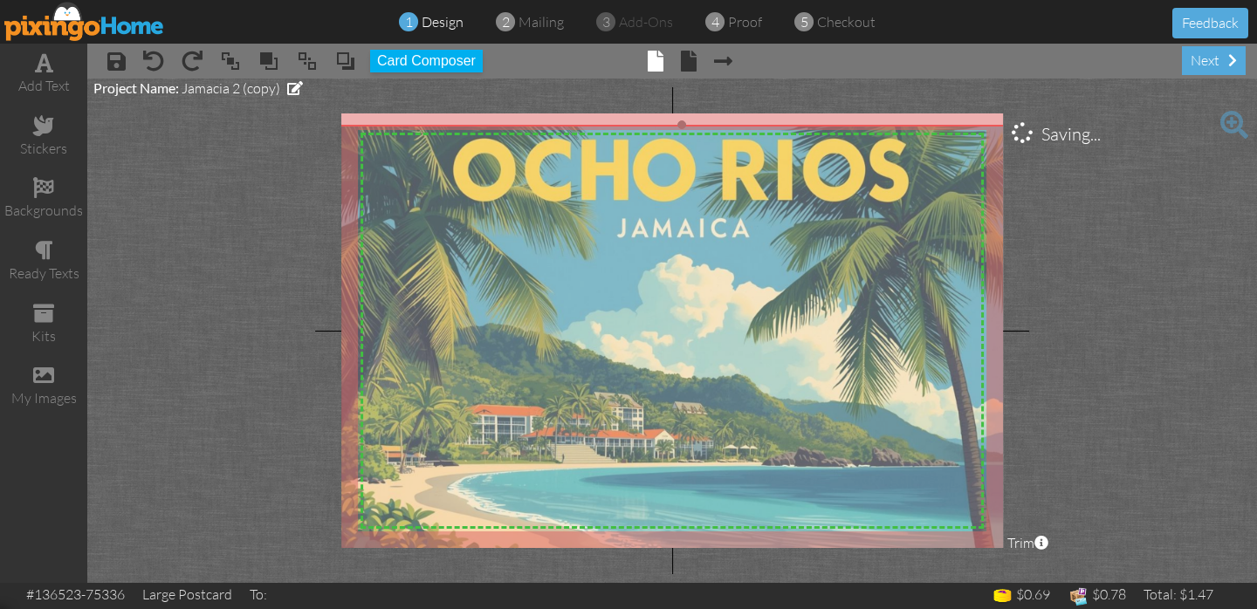
drag, startPoint x: 642, startPoint y: 374, endPoint x: 627, endPoint y: 391, distance: 22.9
click at [627, 391] on img at bounding box center [681, 349] width 691 height 449
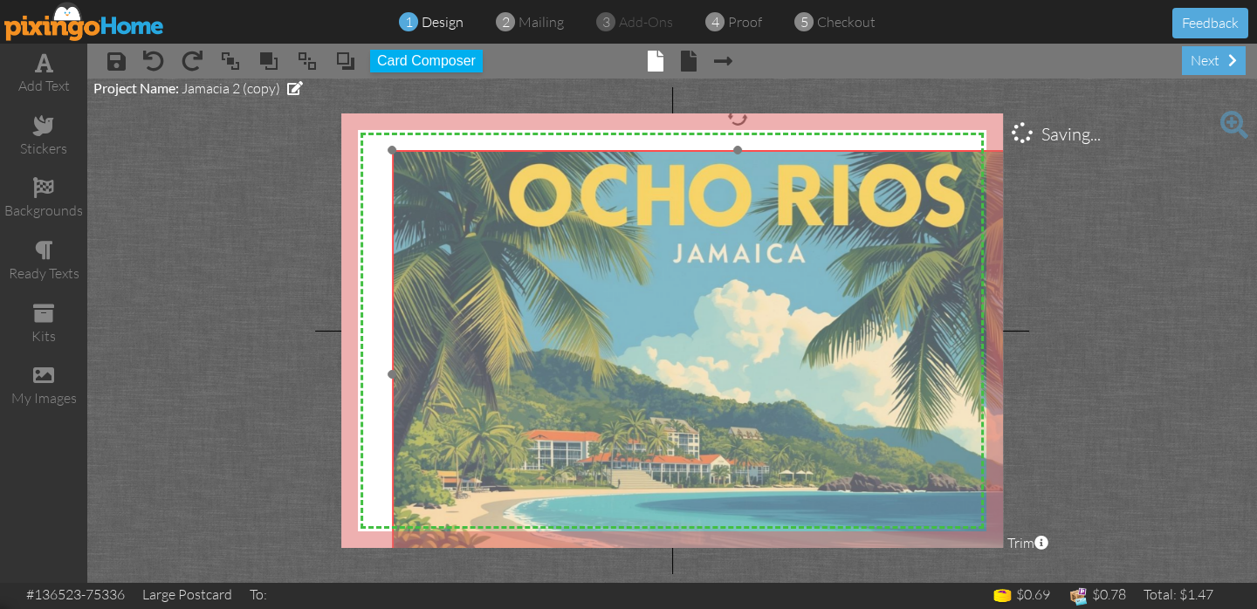
drag, startPoint x: 494, startPoint y: 354, endPoint x: 539, endPoint y: 371, distance: 47.8
click at [539, 371] on img at bounding box center [737, 374] width 691 height 449
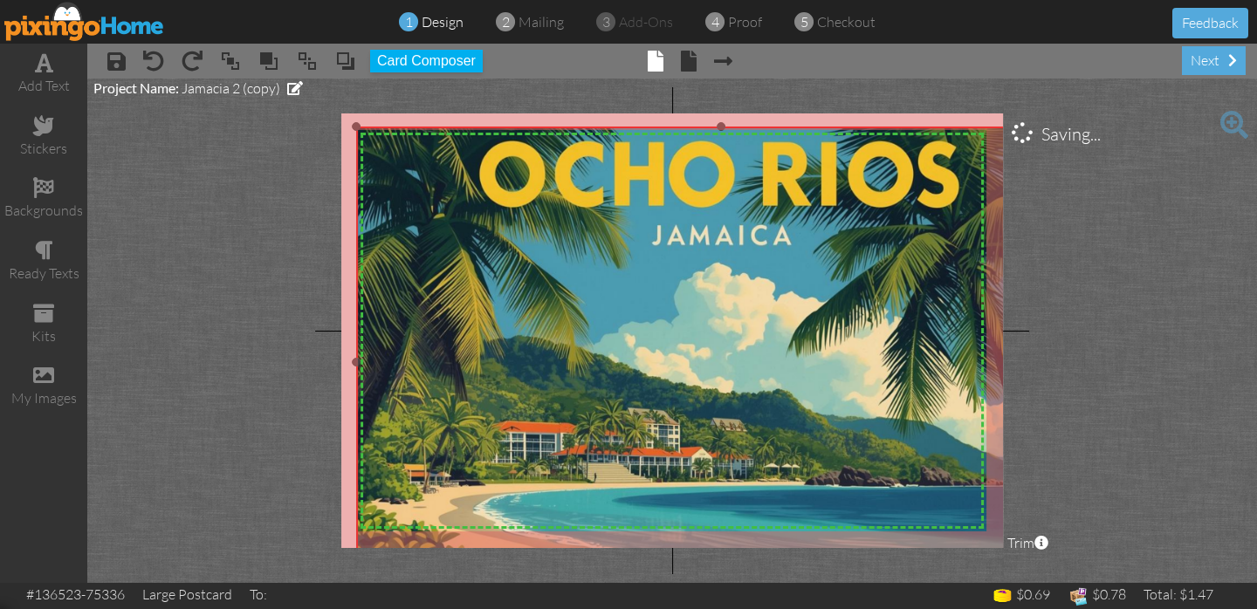
drag, startPoint x: 390, startPoint y: 146, endPoint x: 373, endPoint y: 121, distance: 30.0
click at [373, 127] on div "×" at bounding box center [721, 363] width 728 height 472
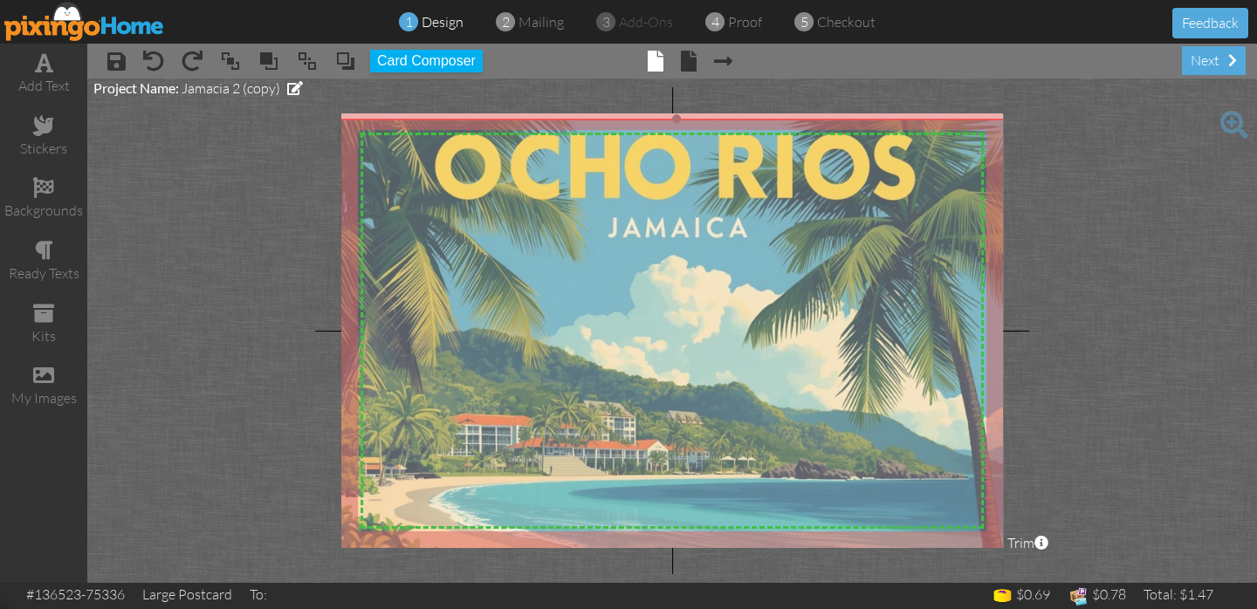
drag, startPoint x: 689, startPoint y: 244, endPoint x: 645, endPoint y: 237, distance: 44.2
click at [645, 237] on img at bounding box center [677, 355] width 730 height 473
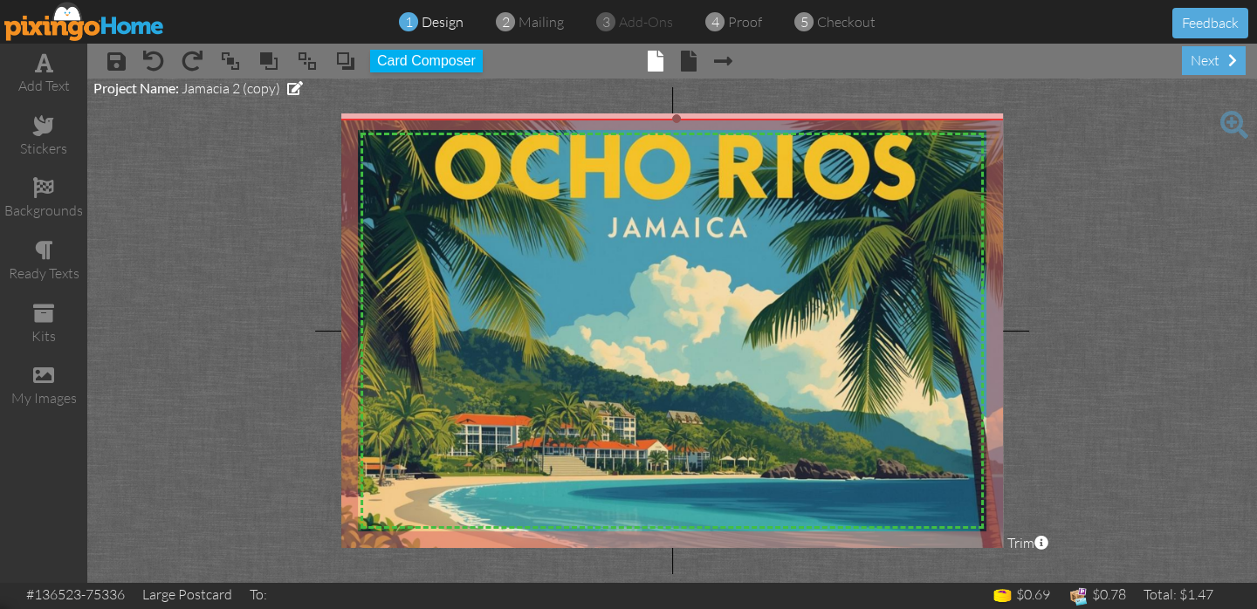
drag, startPoint x: 673, startPoint y: 115, endPoint x: 679, endPoint y: 86, distance: 29.4
click at [679, 89] on project-studio-wrapper "X X X X X X X X X X X X X X X X X X X X X X X X X X X X X X X X X X X X X X X X…" at bounding box center [672, 331] width 1170 height 505
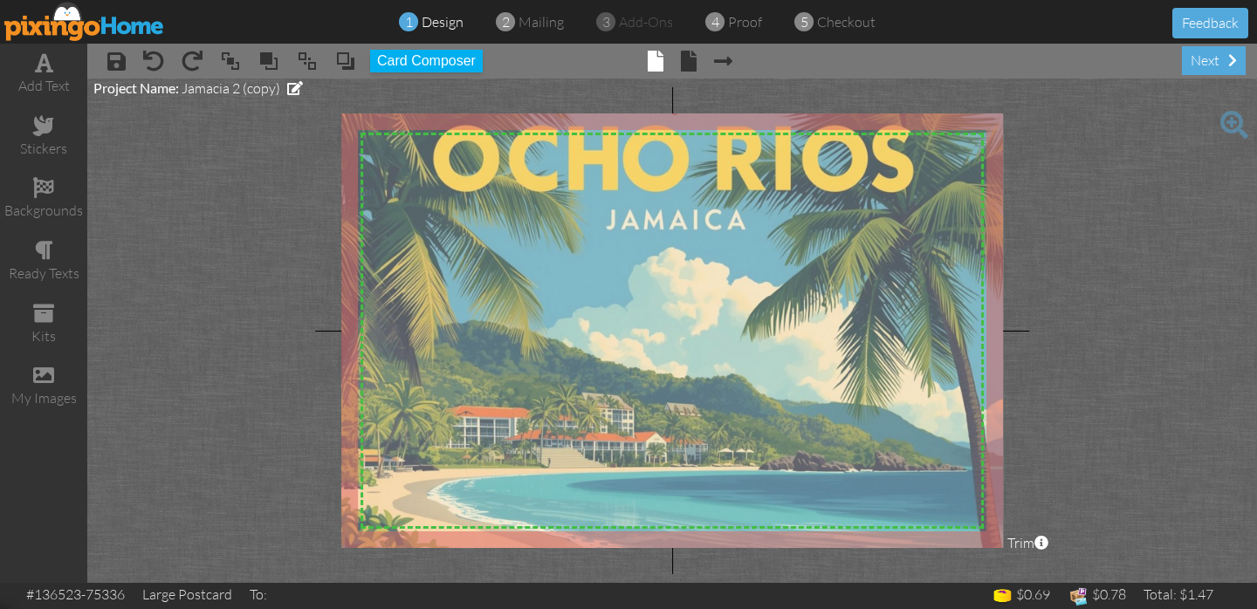
click at [802, 354] on img at bounding box center [675, 347] width 730 height 473
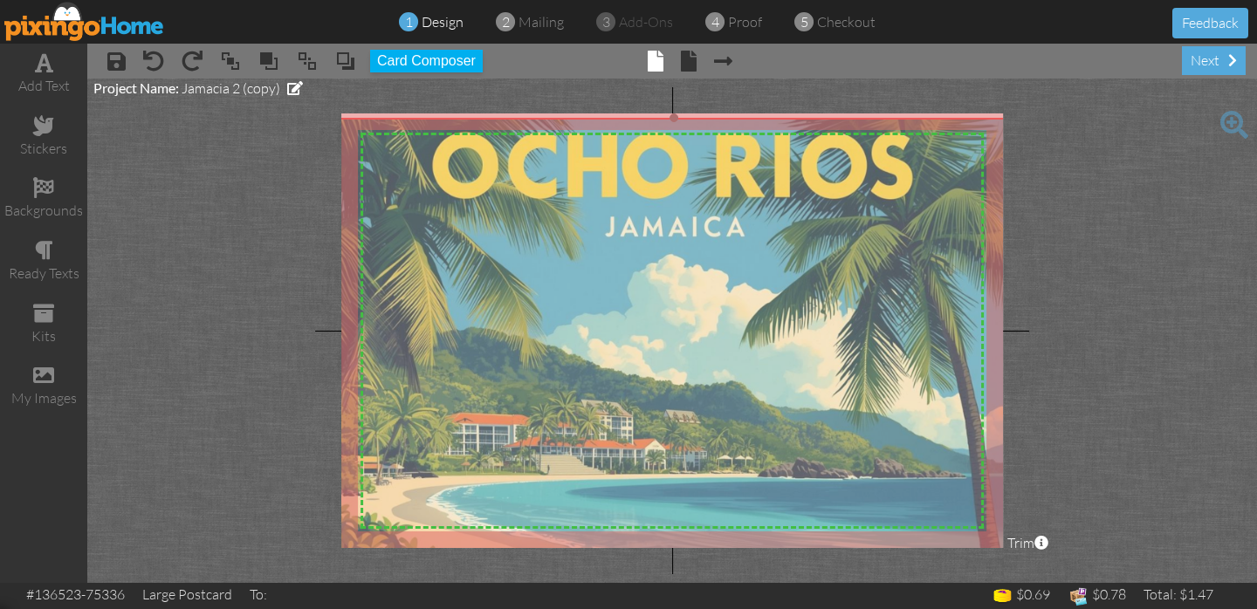
click at [689, 201] on img at bounding box center [674, 354] width 730 height 473
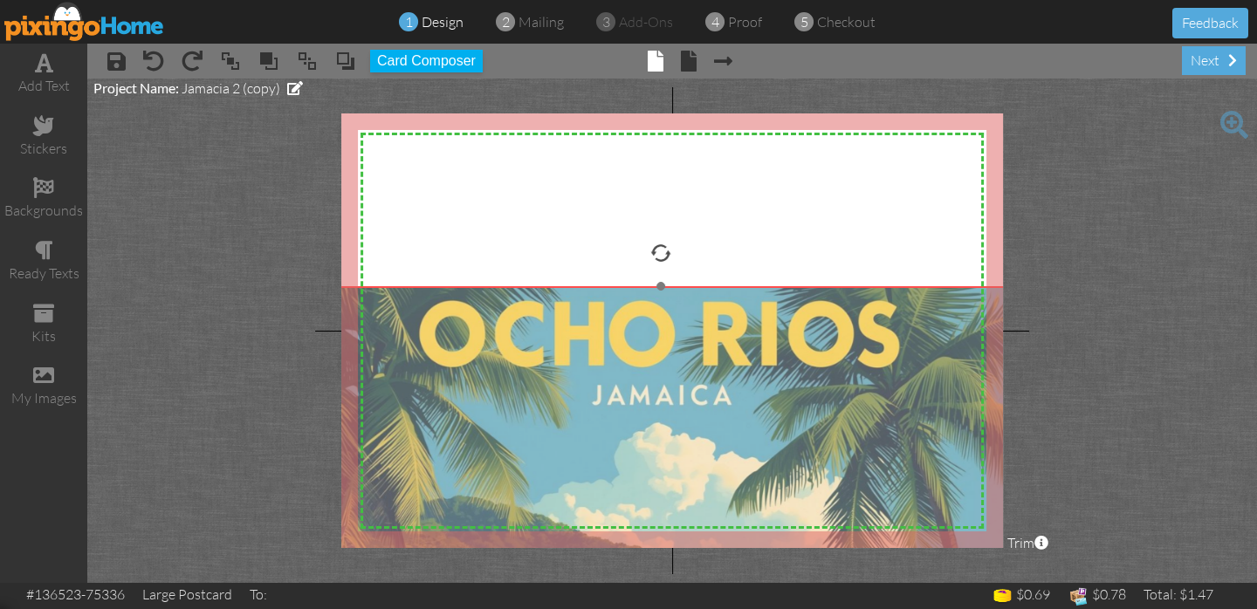
drag, startPoint x: 478, startPoint y: 203, endPoint x: 474, endPoint y: 373, distance: 170.3
click at [474, 373] on img at bounding box center [661, 522] width 730 height 473
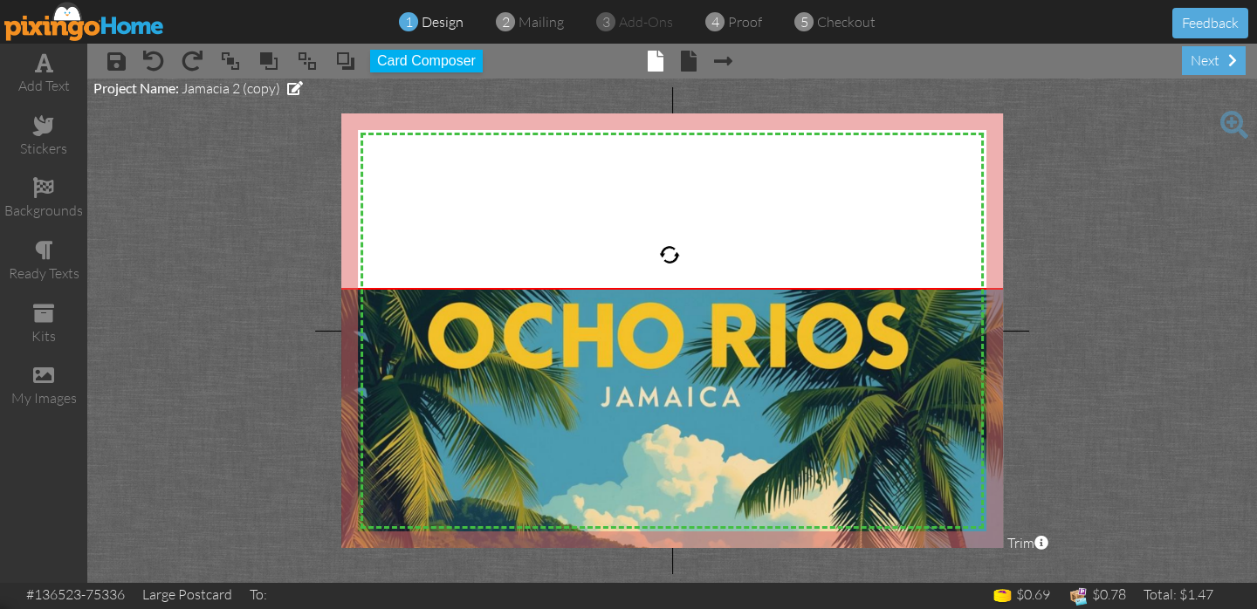
click at [96, 20] on img at bounding box center [84, 21] width 161 height 39
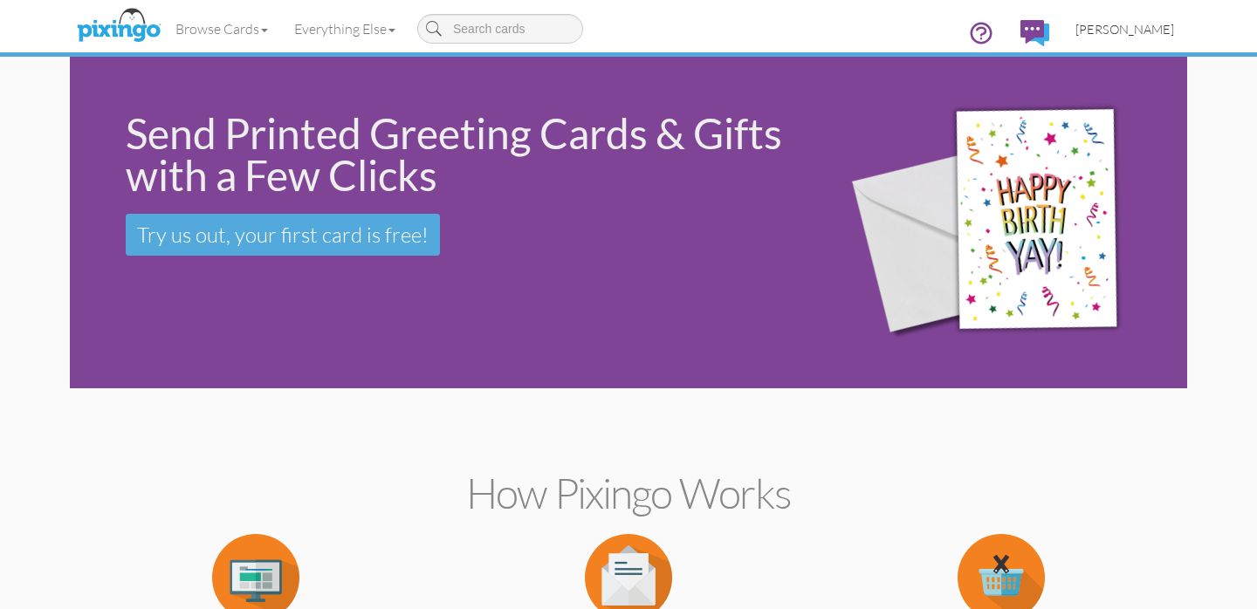
click at [1180, 20] on link "[PERSON_NAME]" at bounding box center [1124, 29] width 125 height 45
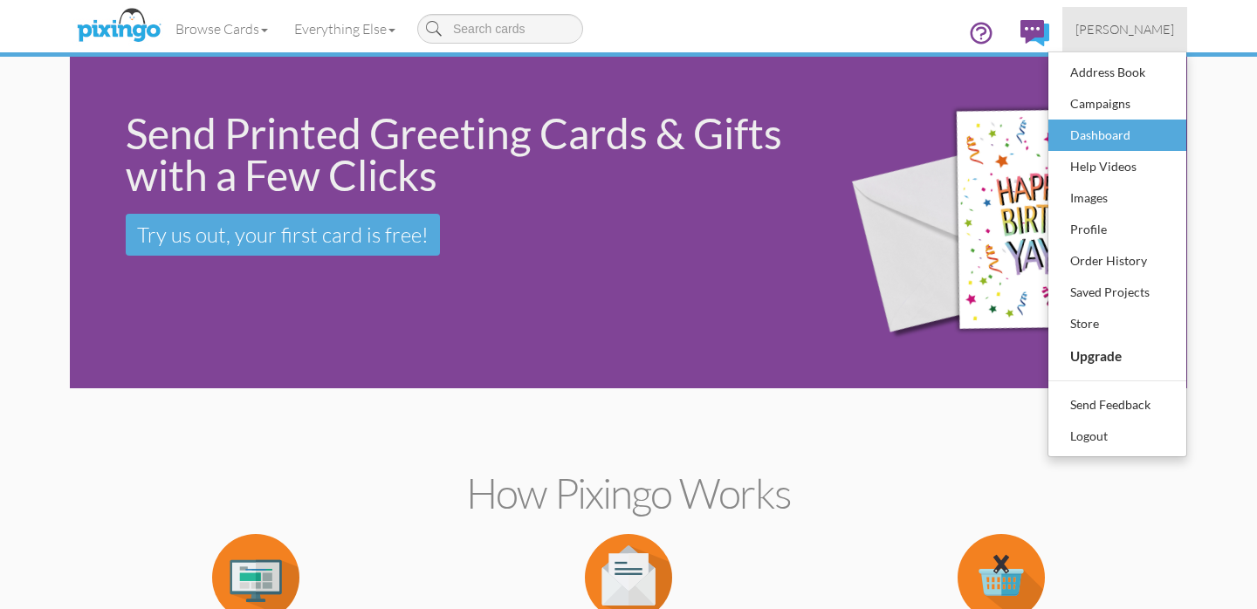
click at [1101, 141] on div "Dashboard" at bounding box center [1117, 135] width 103 height 26
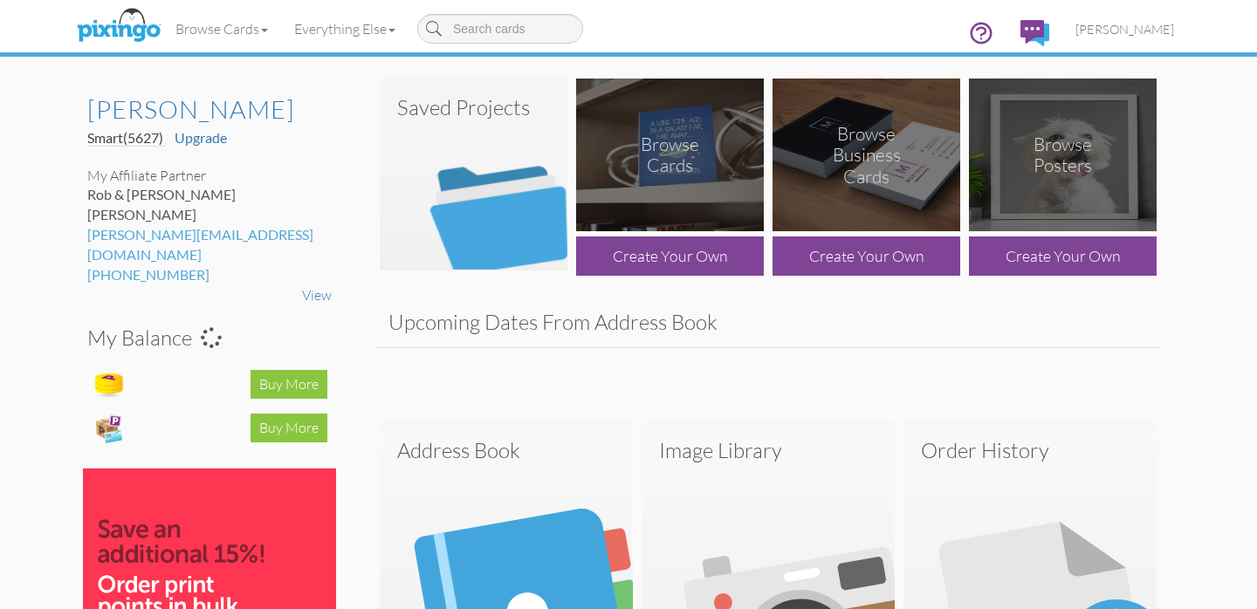
click at [539, 217] on img at bounding box center [474, 175] width 188 height 192
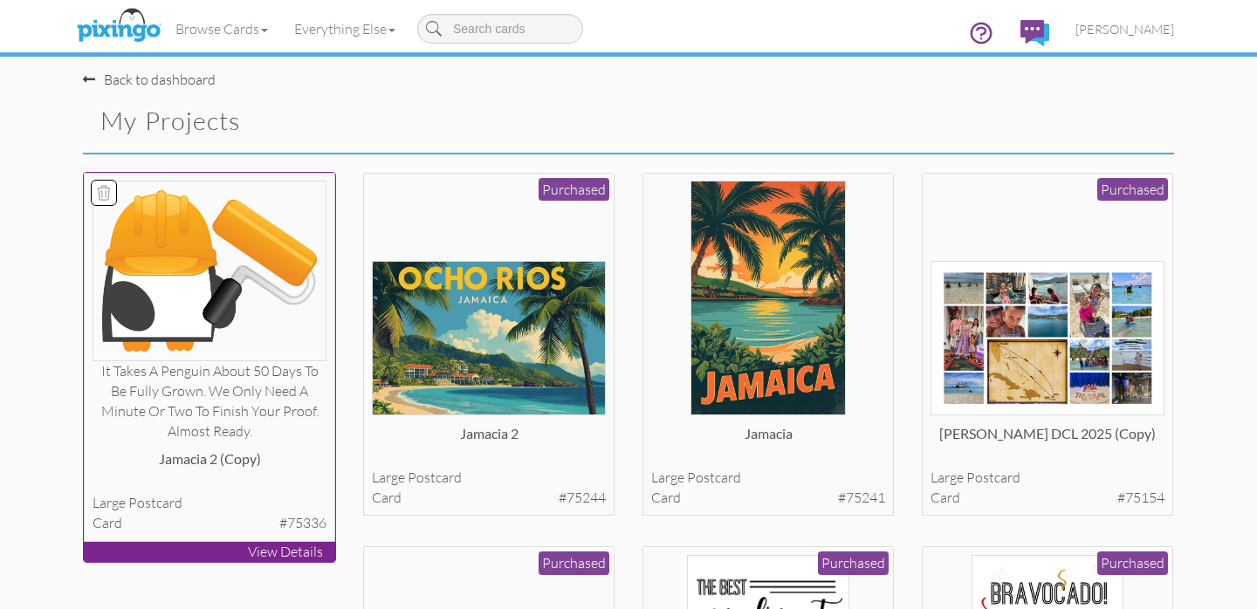
click at [107, 192] on icon at bounding box center [103, 192] width 17 height 17
click at [1098, 114] on button "Delete 1 project(s)?" at bounding box center [1099, 123] width 150 height 30
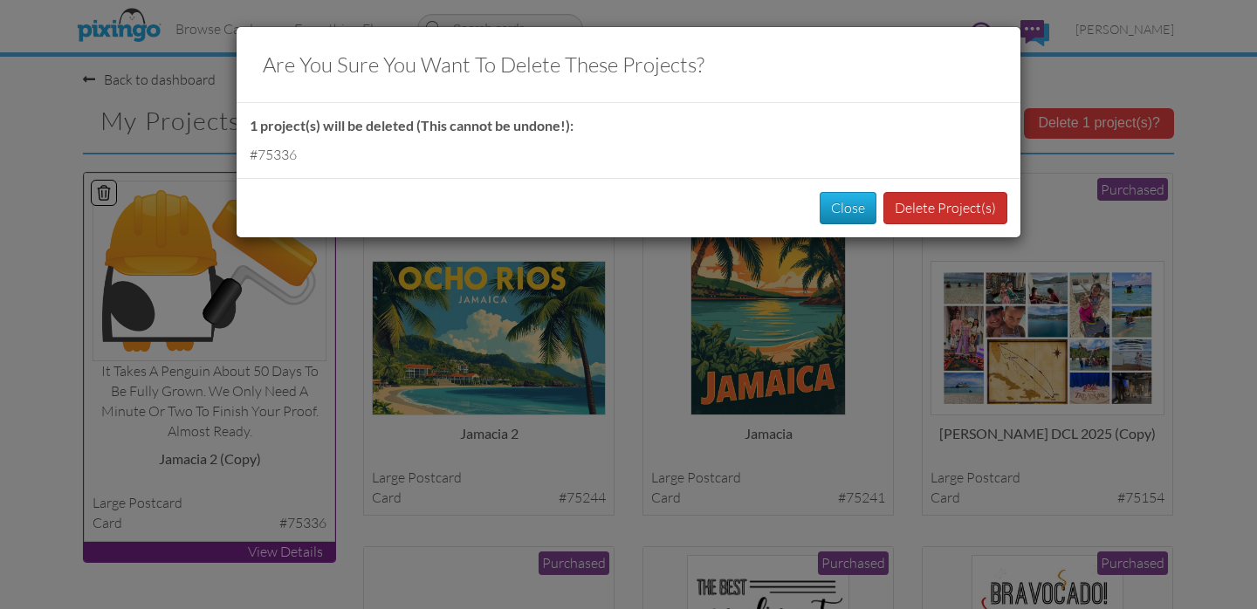
click at [938, 199] on button "Delete Project(s)" at bounding box center [945, 208] width 124 height 32
